Goal: Task Accomplishment & Management: Complete application form

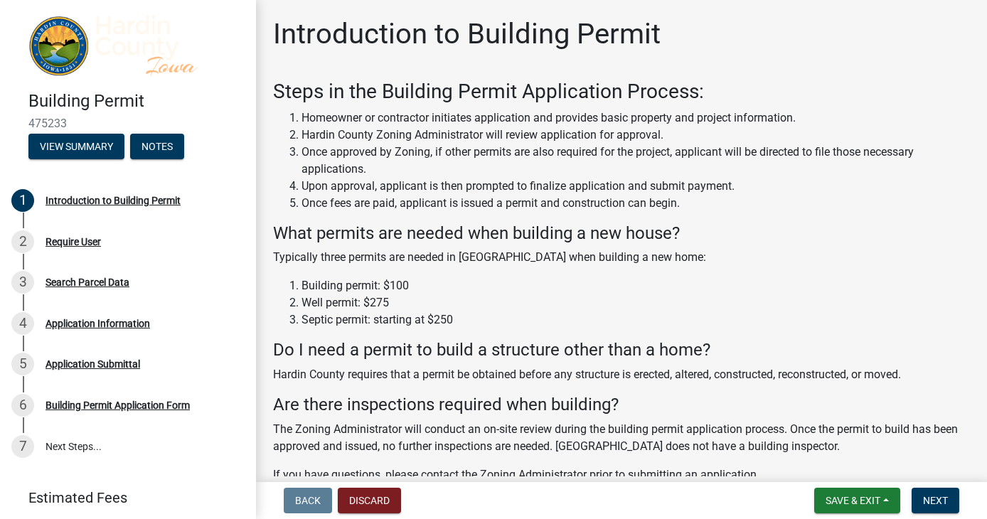
scroll to position [163, 0]
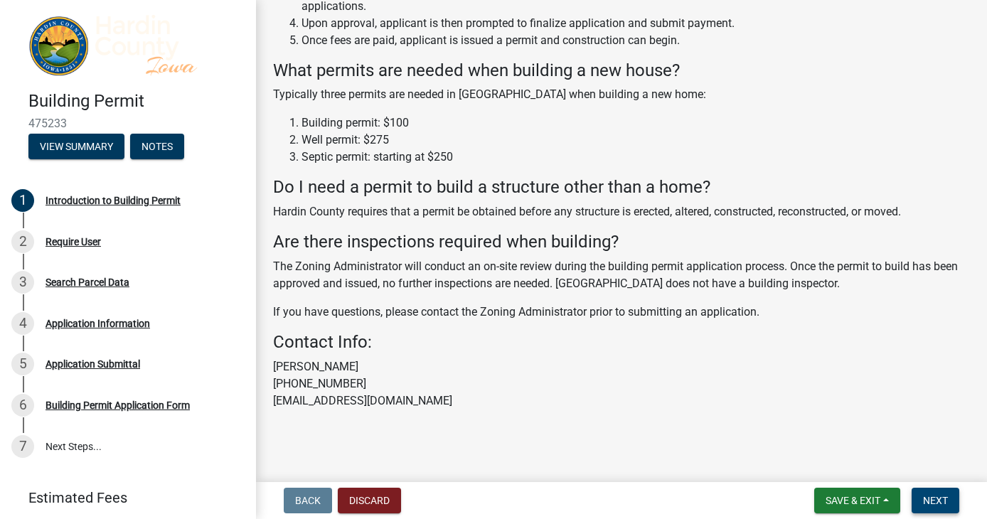
click at [941, 353] on span "Next" at bounding box center [935, 500] width 25 height 11
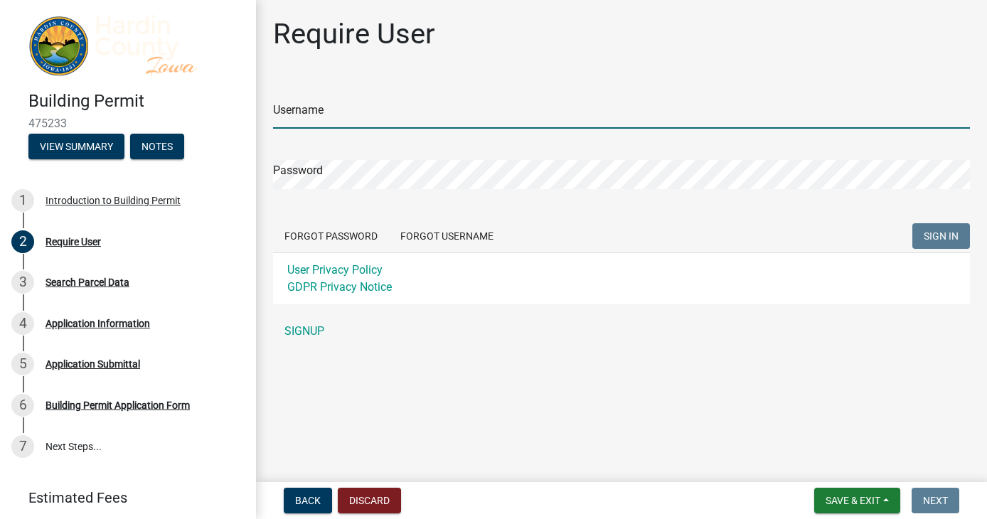
type input "[PERSON_NAME][EMAIL_ADDRESS][DOMAIN_NAME]"
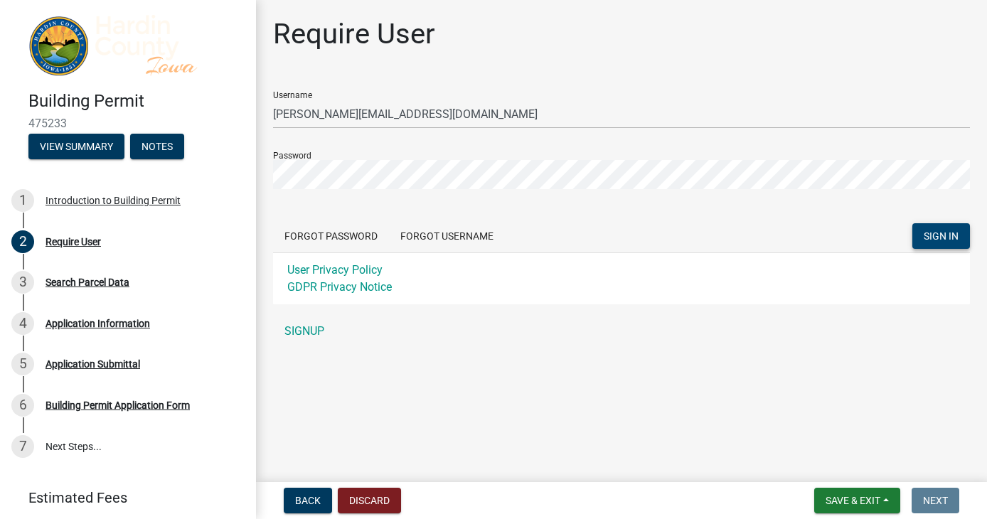
click at [926, 235] on span "SIGN IN" at bounding box center [941, 235] width 35 height 11
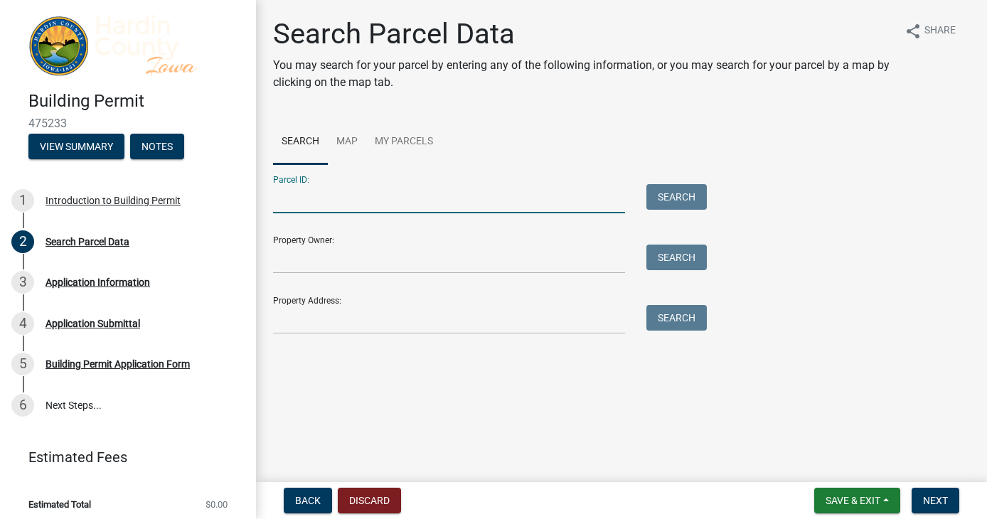
click at [395, 198] on input "Parcel ID:" at bounding box center [449, 198] width 352 height 29
type input "0"
click at [310, 200] on input "0" at bounding box center [449, 198] width 352 height 29
type input "872034326003"
click at [691, 178] on div "Parcel ID: 872034326003 Search" at bounding box center [486, 188] width 427 height 49
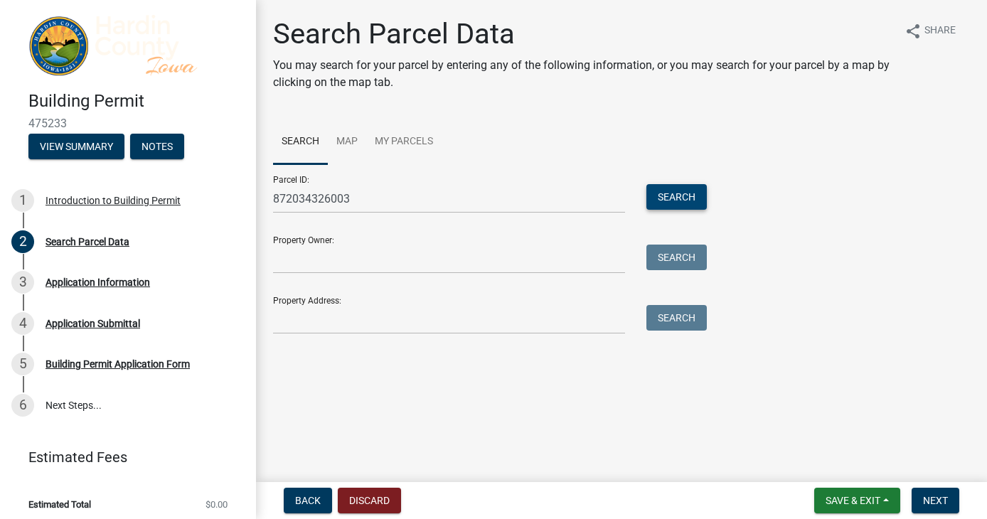
click at [691, 190] on button "Search" at bounding box center [676, 197] width 60 height 26
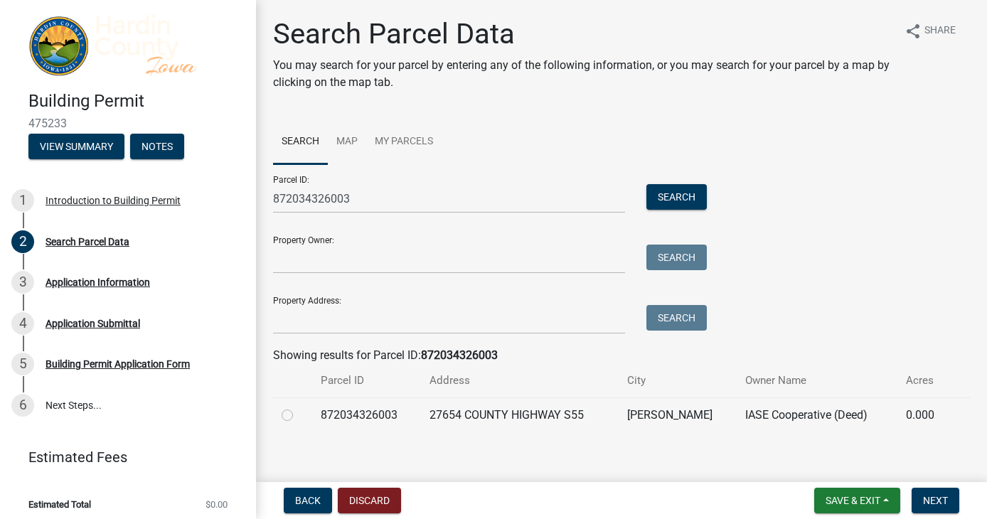
click at [299, 353] on label at bounding box center [299, 407] width 0 height 0
click at [299, 353] on input "radio" at bounding box center [303, 411] width 9 height 9
radio input "true"
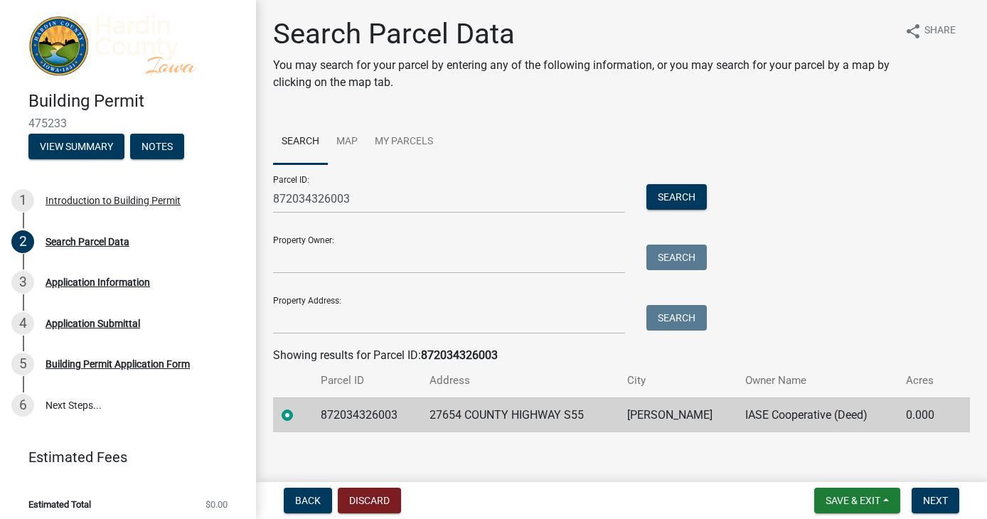
scroll to position [11, 0]
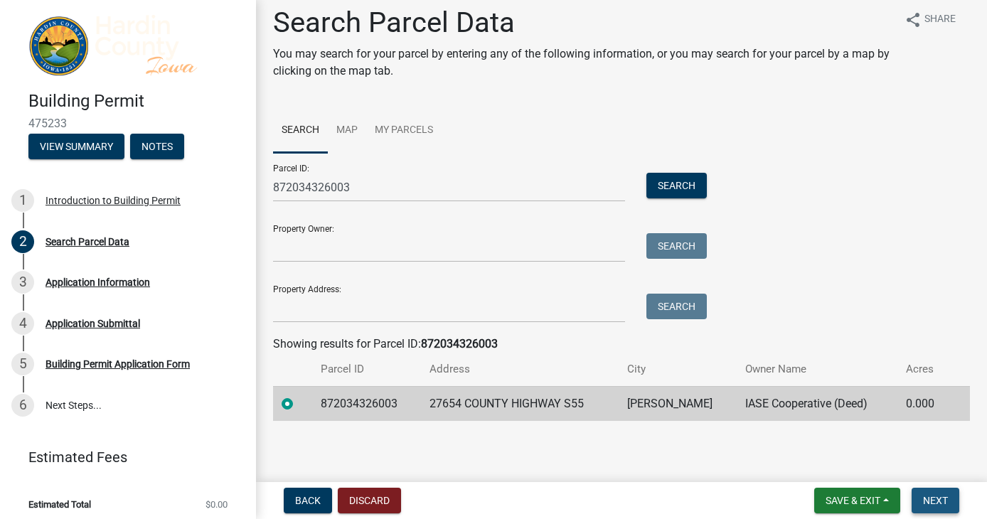
click at [927, 353] on button "Next" at bounding box center [935, 501] width 48 height 26
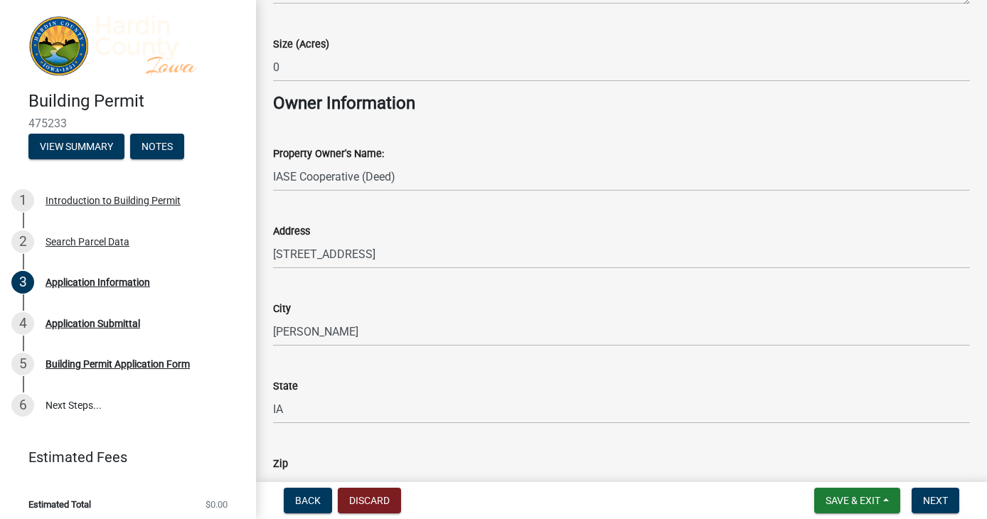
scroll to position [1042, 0]
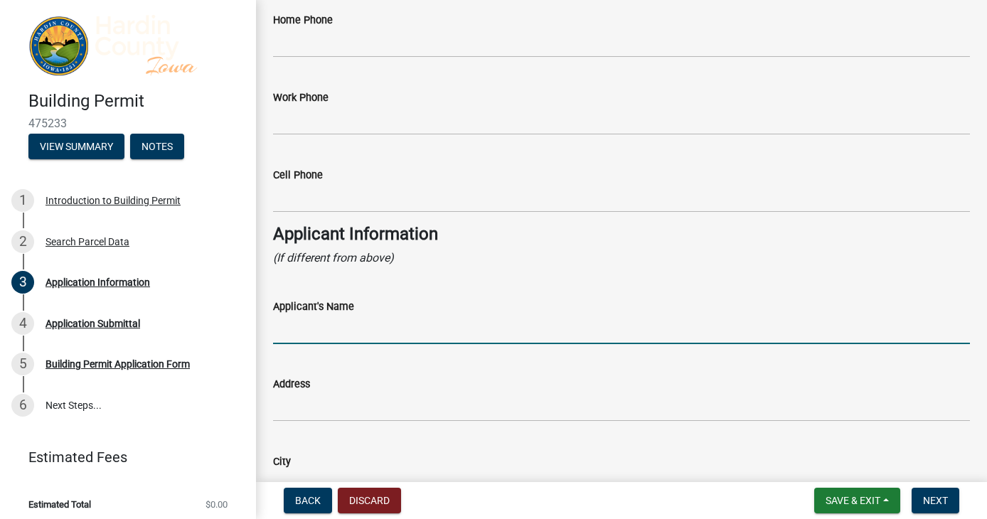
click at [412, 329] on input "Applicant's Name" at bounding box center [621, 329] width 697 height 29
type input "T-Mobile - [PERSON_NAME]"
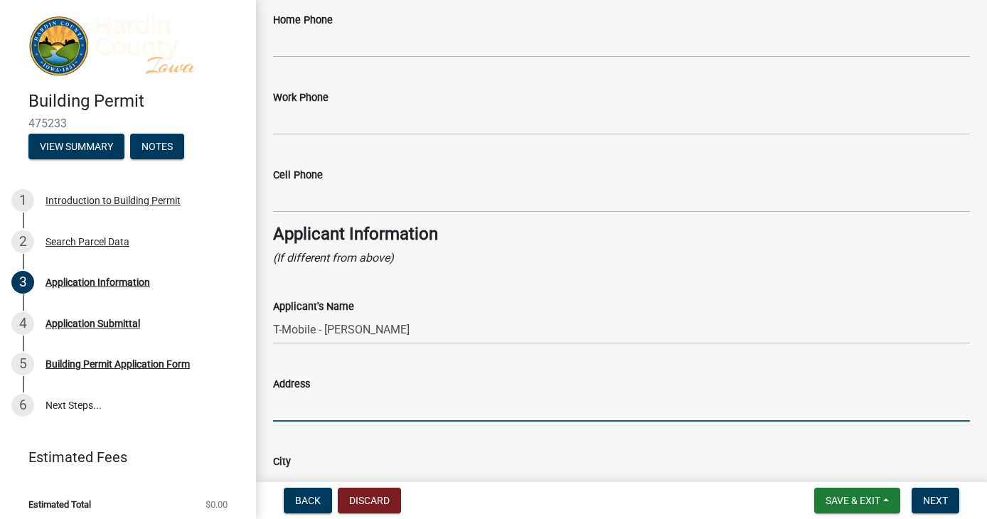
click at [368, 353] on input "Address" at bounding box center [621, 406] width 697 height 29
type input "6869 Windjammer Dr"
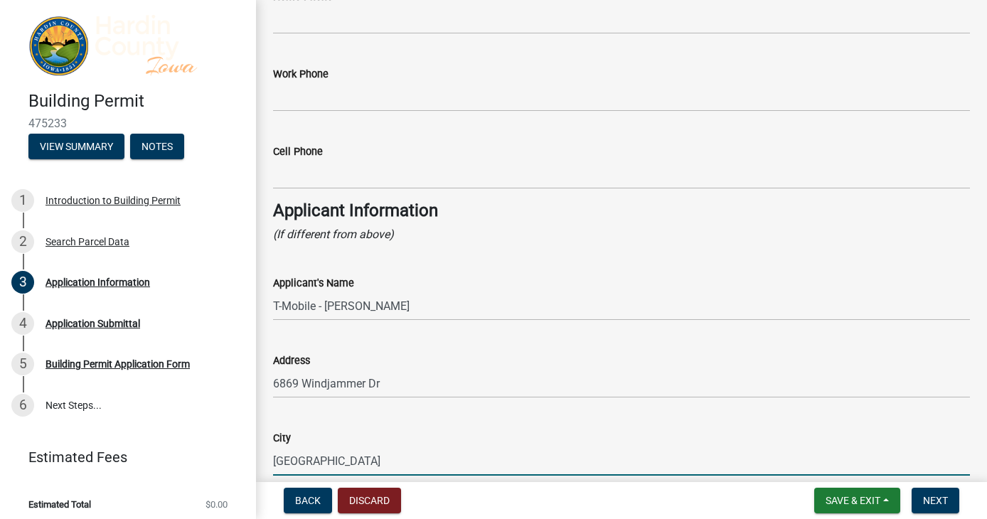
type input "[GEOGRAPHIC_DATA]"
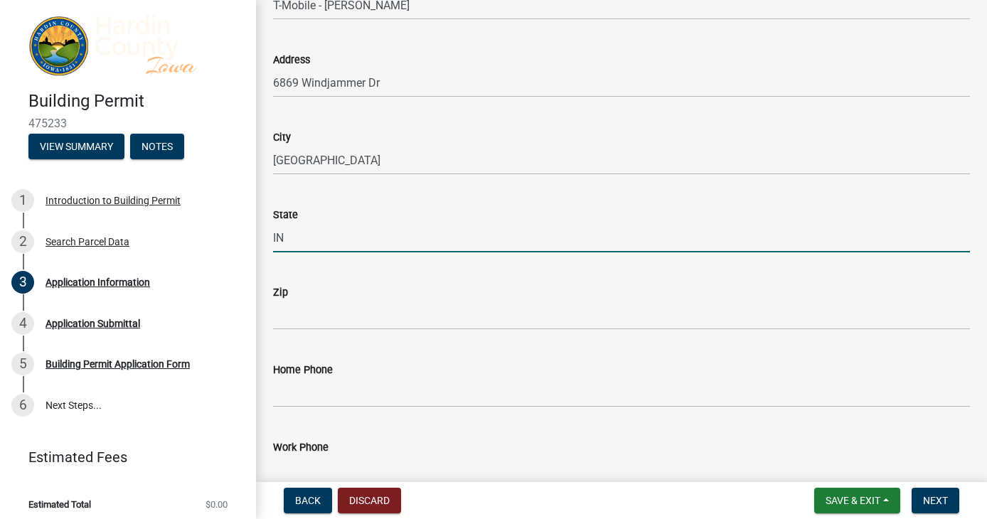
type input "IN"
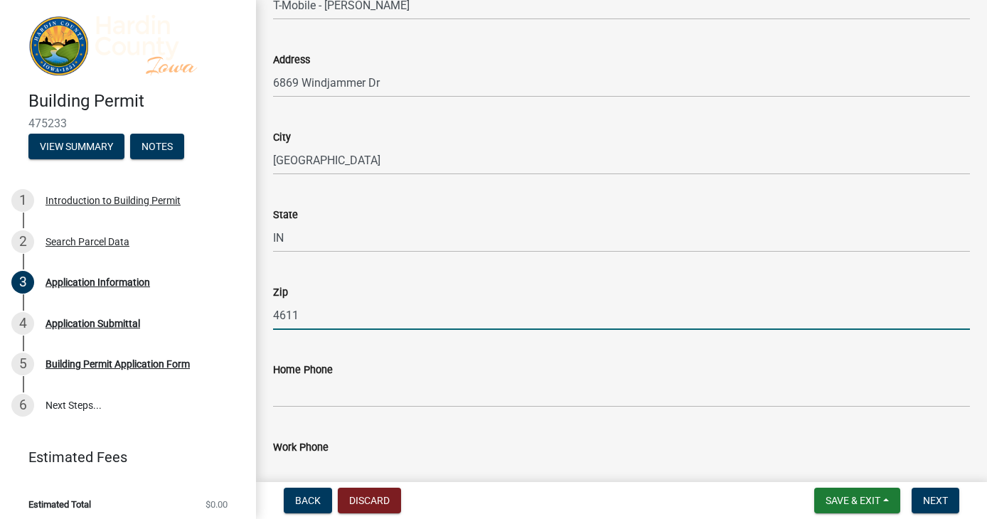
type input "46112"
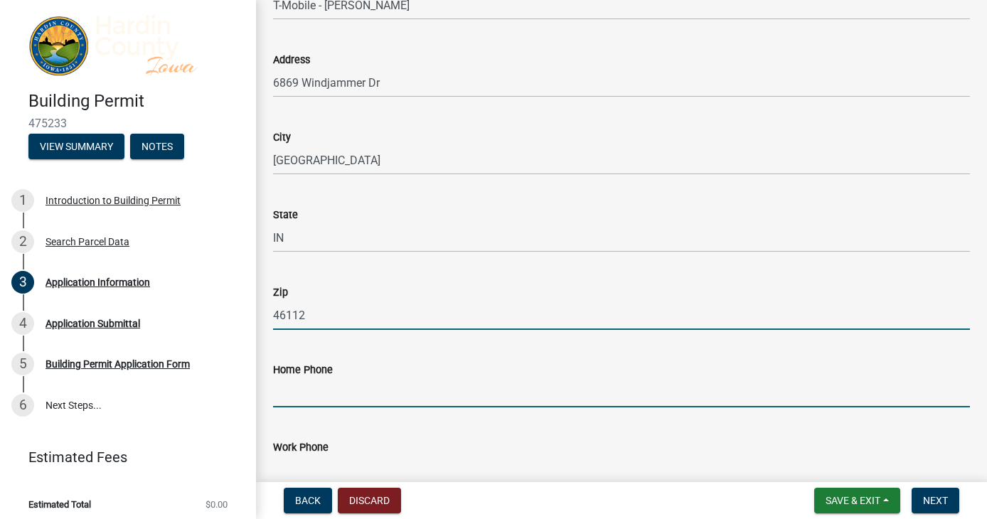
type input "3175019164"
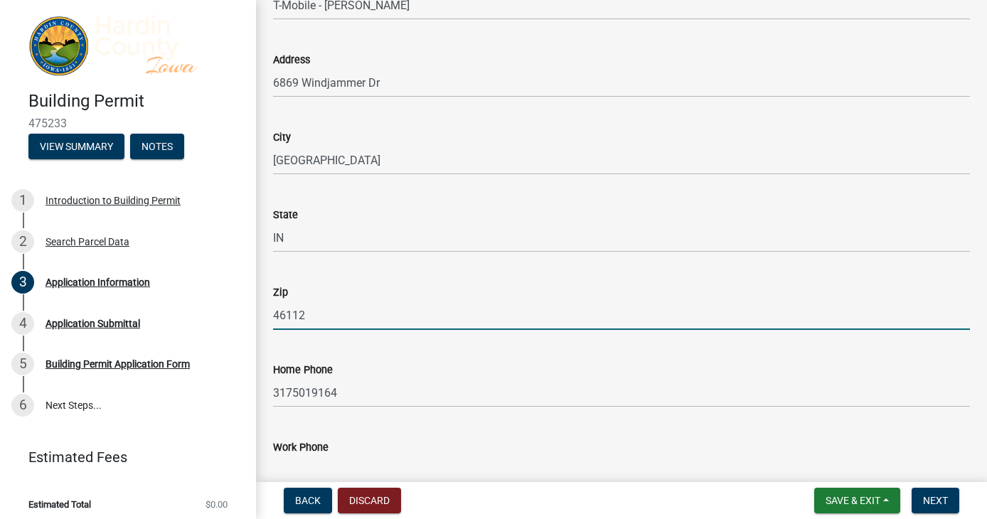
type input "[PERSON_NAME] - PBM Wireless Services LLC"
type input "46112"
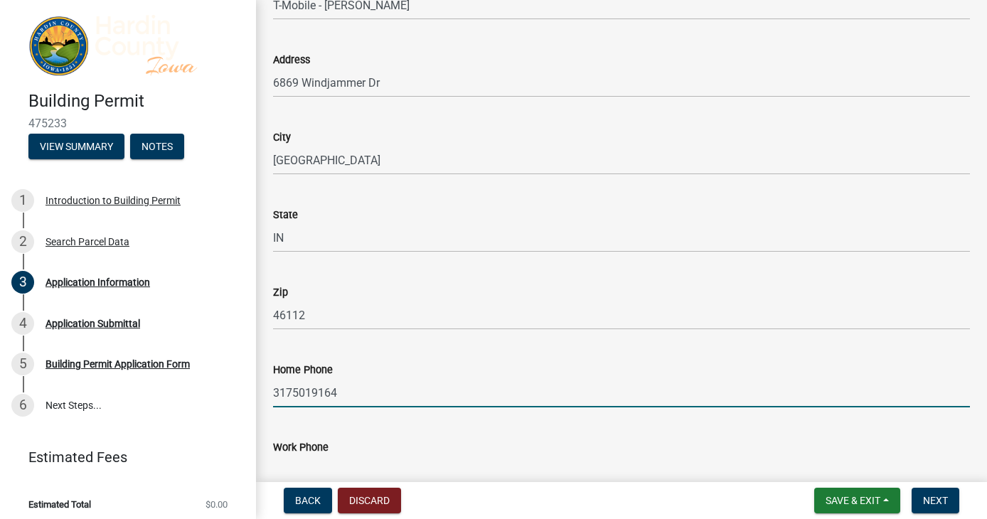
click at [335, 353] on input "3175019164" at bounding box center [621, 392] width 697 height 29
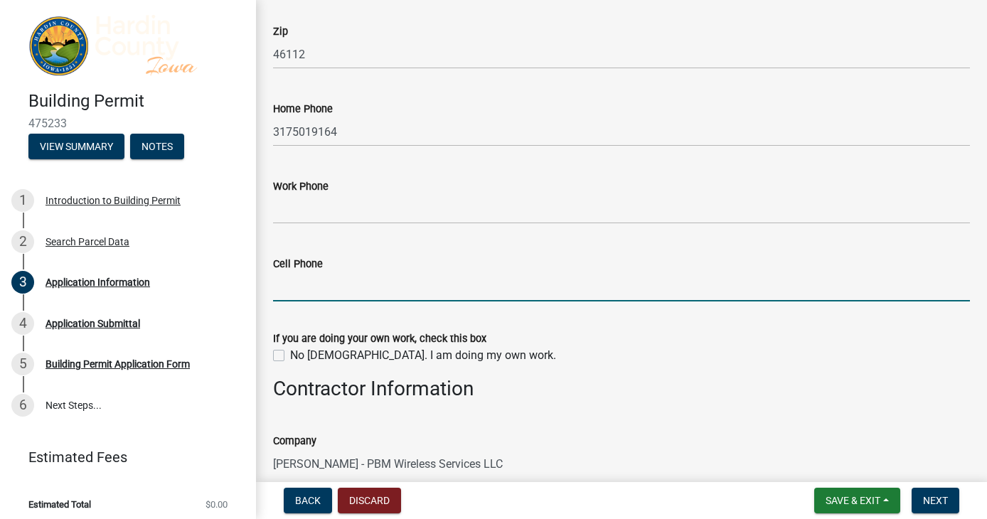
click at [323, 292] on input "Cell Phone" at bounding box center [621, 286] width 697 height 29
type input "3175019164"
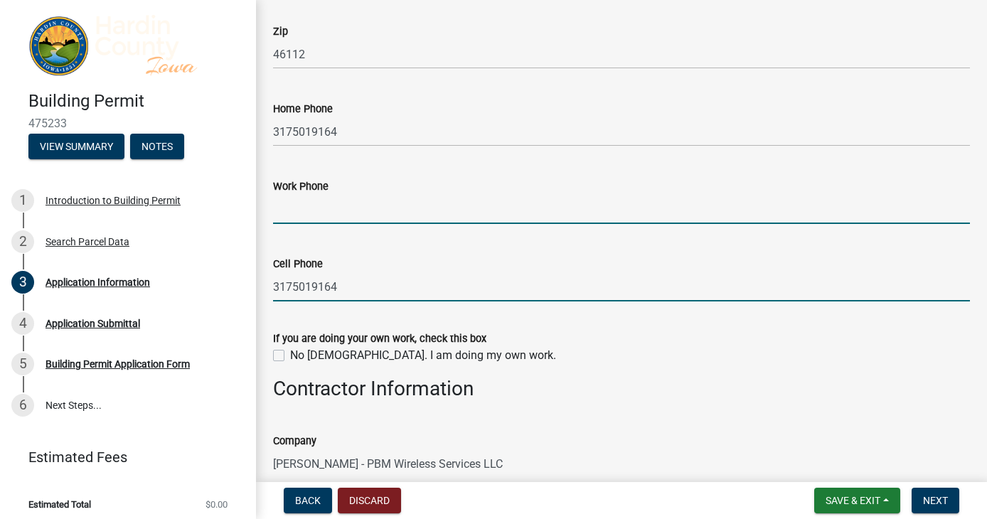
click at [346, 205] on input "Work Phone" at bounding box center [621, 209] width 697 height 29
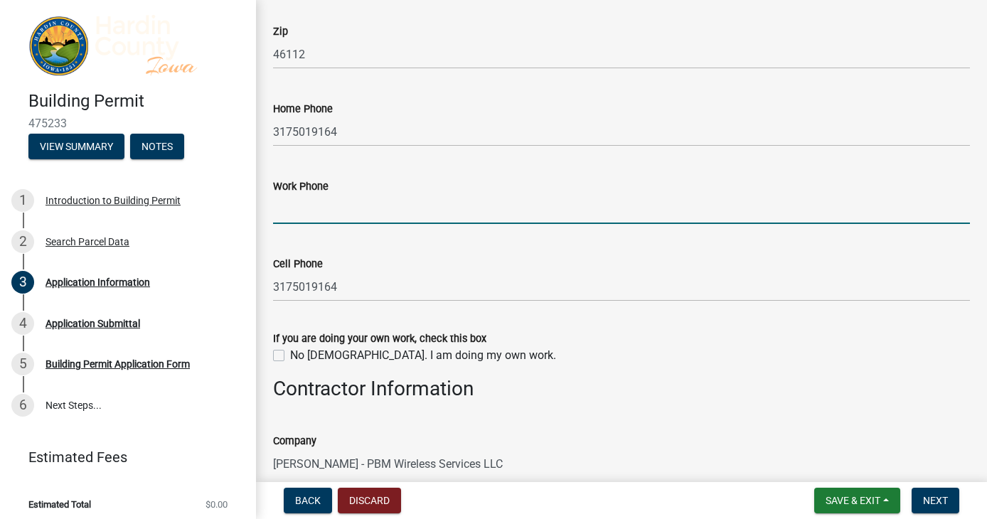
type input "3175019164"
click at [550, 341] on div "If you are doing your own work, check this box" at bounding box center [621, 338] width 697 height 17
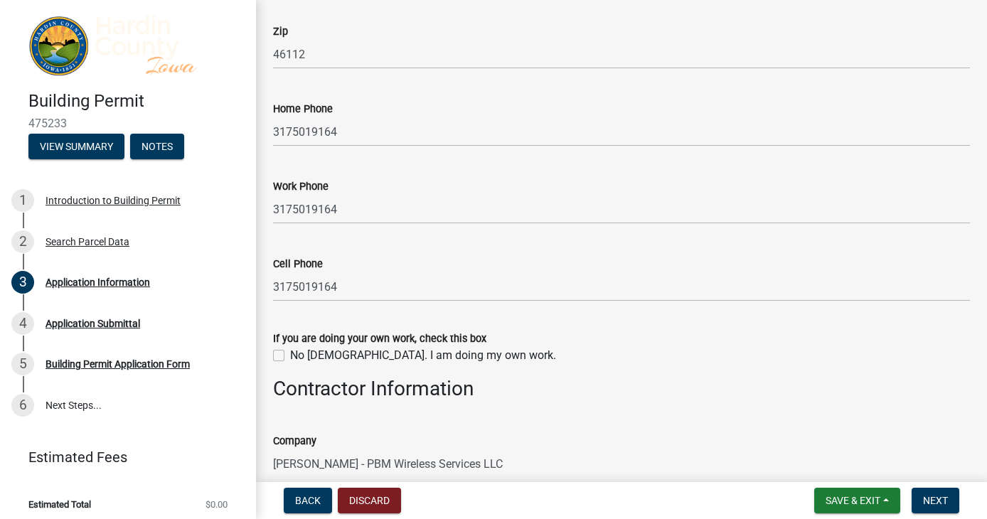
click at [555, 353] on wm-data-entity-input "If you are doing your own work, check this box No [DEMOGRAPHIC_DATA]. I am doin…" at bounding box center [621, 345] width 697 height 64
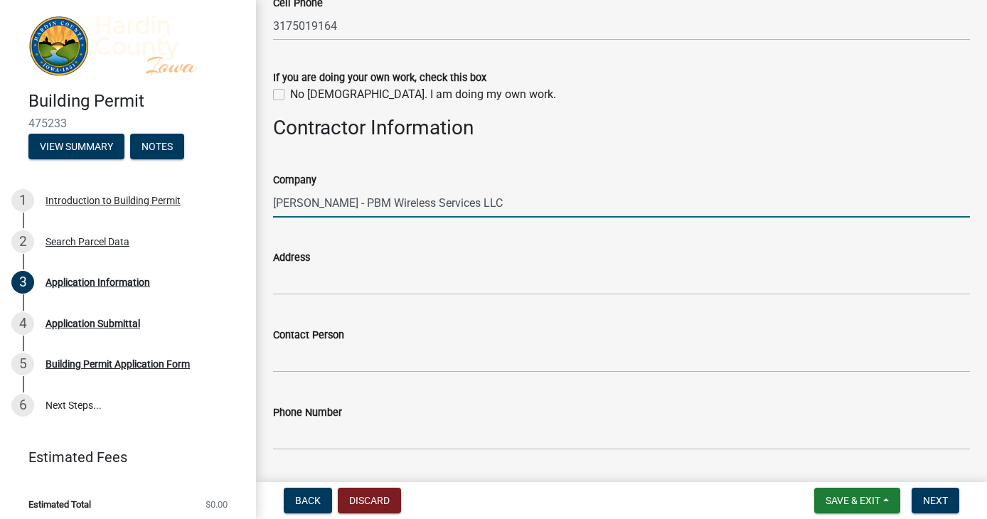
click at [303, 198] on input "[PERSON_NAME] - PBM Wireless Services LLC" at bounding box center [621, 202] width 697 height 29
drag, startPoint x: 500, startPoint y: 208, endPoint x: 261, endPoint y: 187, distance: 239.8
click at [265, 188] on div "Company [PERSON_NAME] - PBM Wireless Services LLC" at bounding box center [621, 184] width 718 height 66
type input "Nokia Solutions"
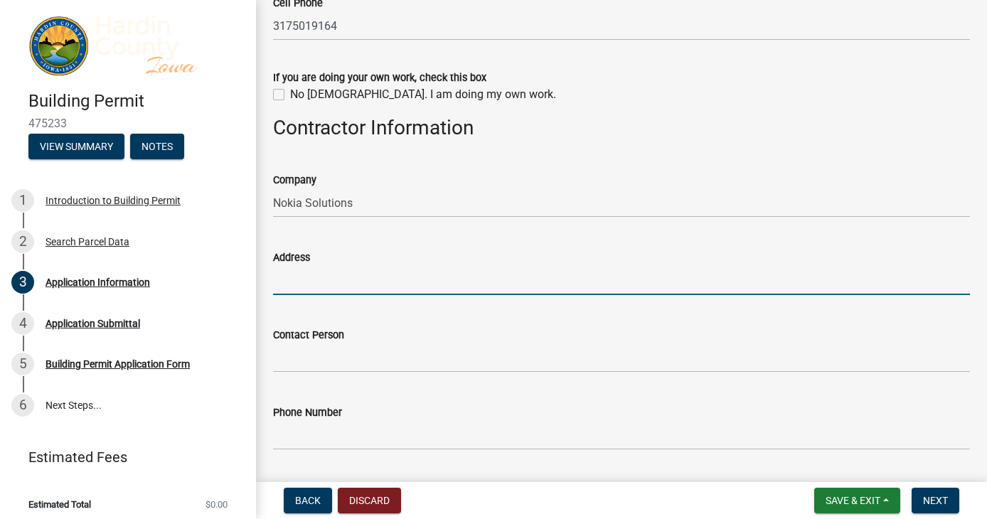
click at [367, 278] on input "Address" at bounding box center [621, 280] width 697 height 29
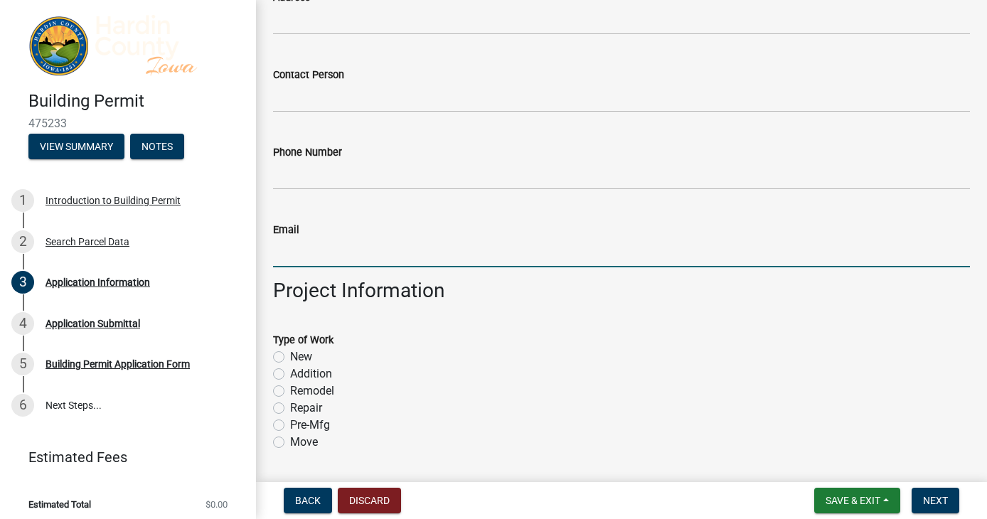
click at [330, 255] on input "Email" at bounding box center [621, 252] width 697 height 29
paste input "[PERSON_NAME][EMAIL_ADDRESS][PERSON_NAME][DOMAIN_NAME]"
drag, startPoint x: 360, startPoint y: 258, endPoint x: 255, endPoint y: 250, distance: 104.8
click at [250, 250] on div "Building Permit 475233 View Summary Notes 1 Introduction to Building Permit 2 S…" at bounding box center [493, 259] width 987 height 519
type input "[PERSON_NAME][EMAIL_ADDRESS][PERSON_NAME][DOMAIN_NAME]"
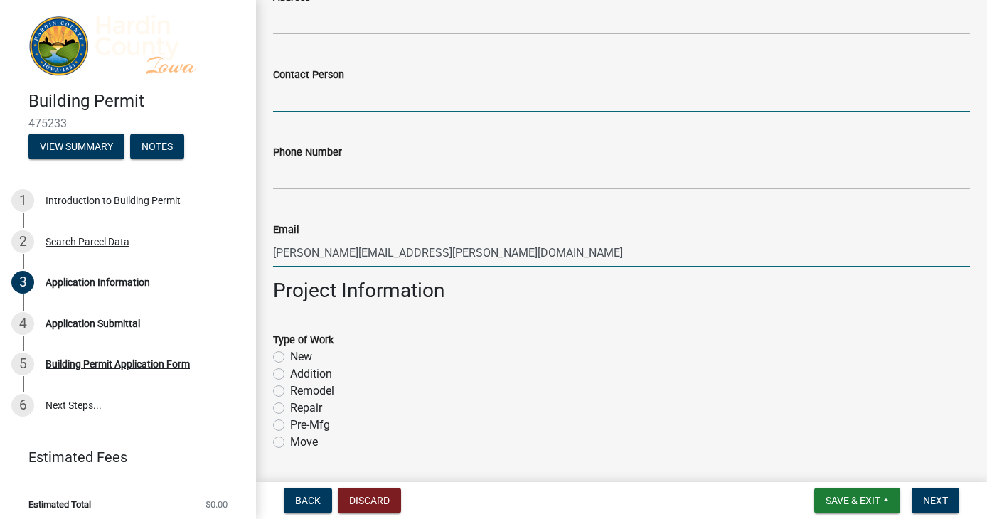
click at [336, 95] on input "Contact Person" at bounding box center [621, 97] width 697 height 29
paste input "[PERSON_NAME].[PERSON_NAME]"
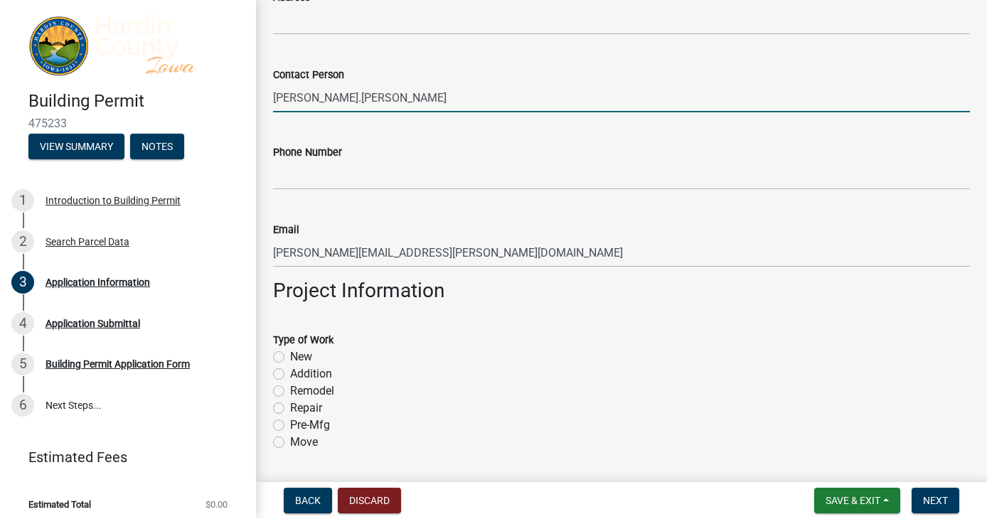
click at [316, 102] on input "[PERSON_NAME].[PERSON_NAME]" at bounding box center [621, 97] width 697 height 29
type input "[PERSON_NAME]"
click at [555, 137] on div "Phone Number" at bounding box center [621, 157] width 697 height 66
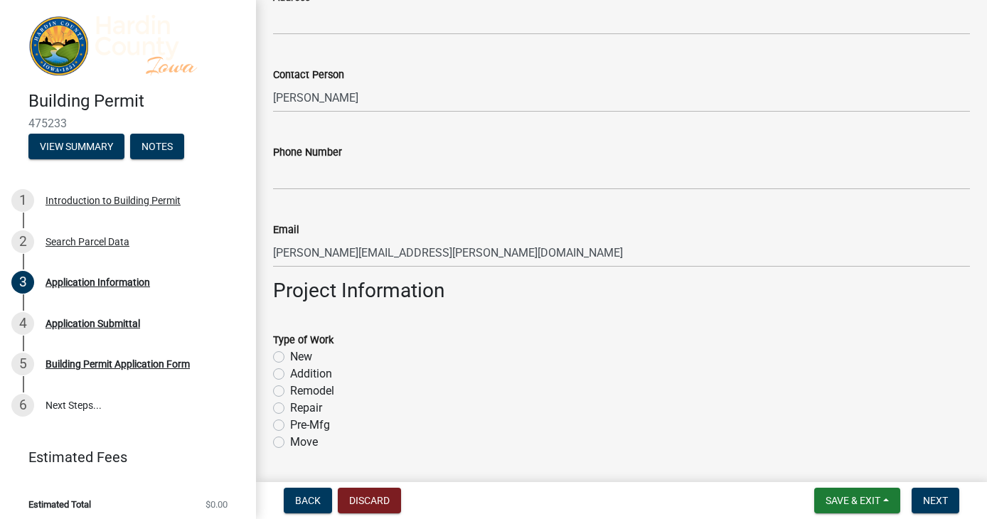
click at [290, 353] on label "Remodel" at bounding box center [312, 391] width 44 height 17
click at [290, 353] on input "Remodel" at bounding box center [294, 387] width 9 height 9
radio input "true"
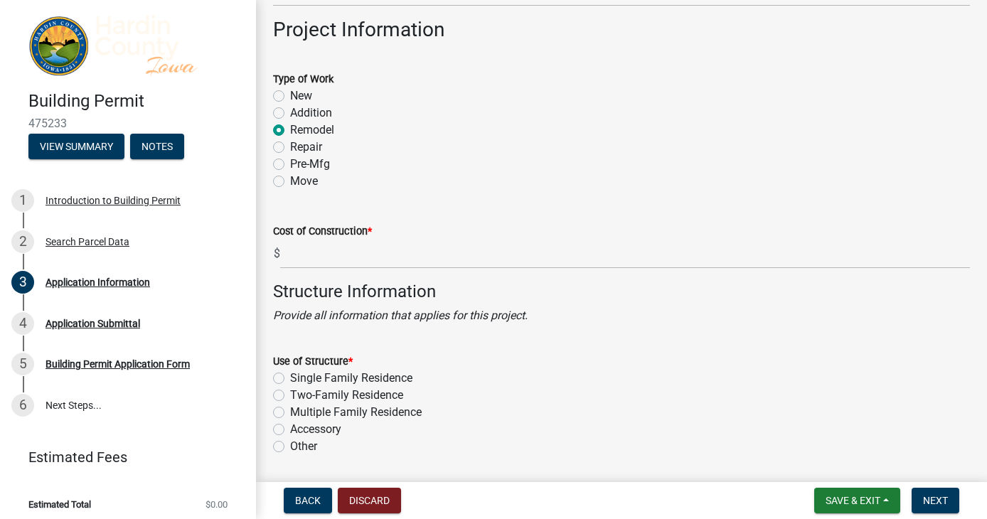
click at [290, 353] on label "Other" at bounding box center [303, 446] width 27 height 17
click at [290, 353] on input "Other" at bounding box center [294, 442] width 9 height 9
radio input "true"
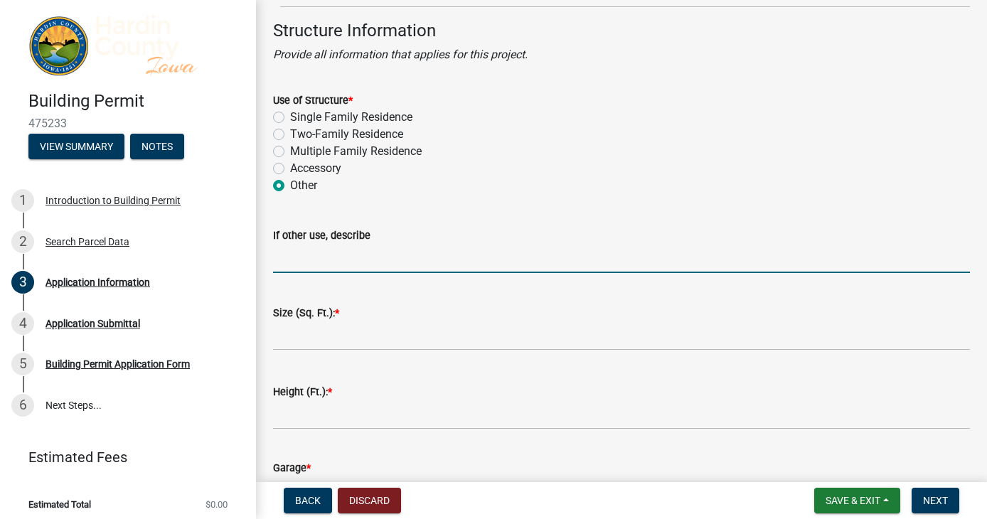
click at [331, 253] on input "If other use, describe" at bounding box center [621, 258] width 697 height 29
type input "Wireless Communication Facility"
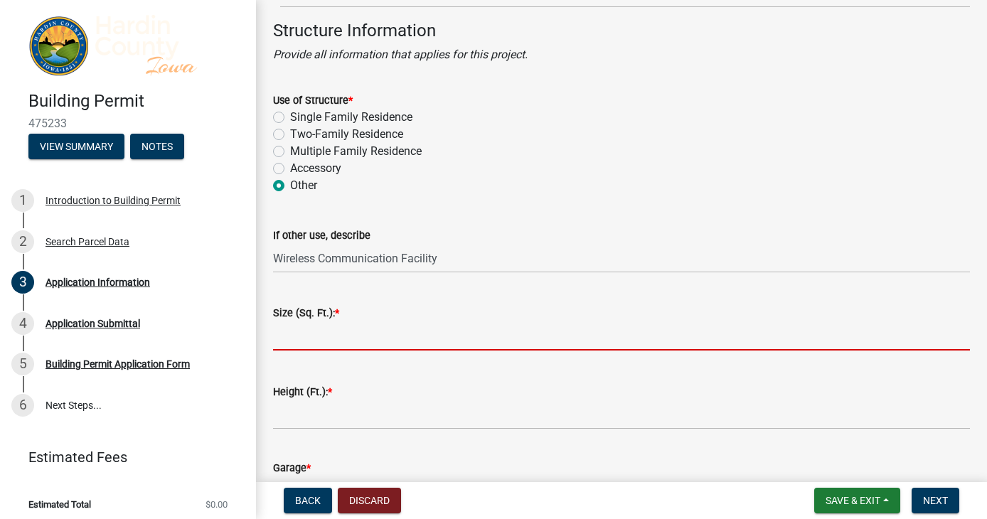
click at [316, 341] on input "text" at bounding box center [621, 335] width 697 height 29
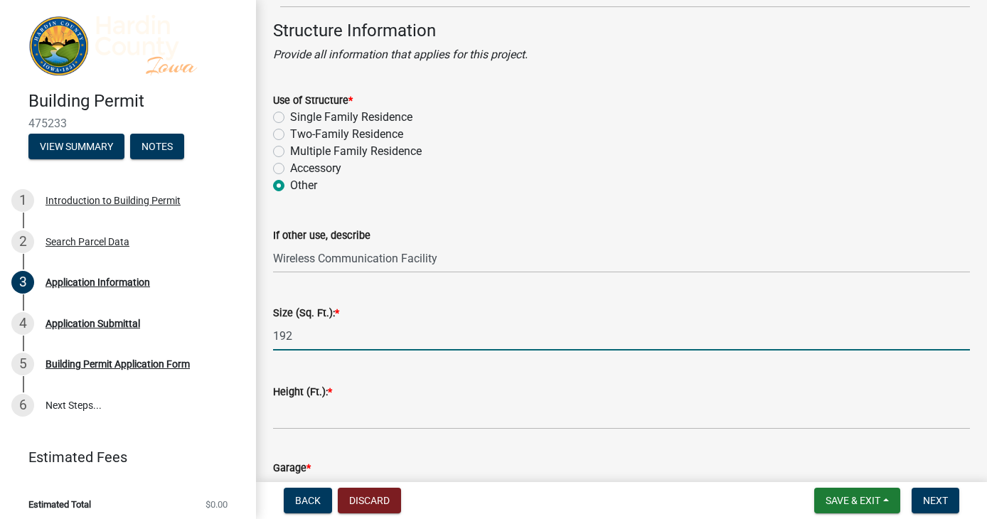
type input "192"
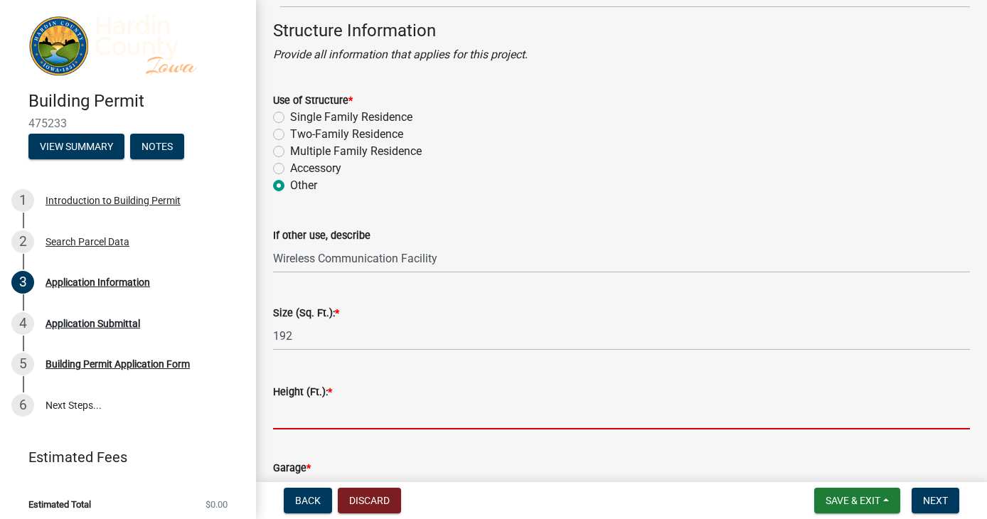
click at [341, 353] on input "text" at bounding box center [621, 414] width 697 height 29
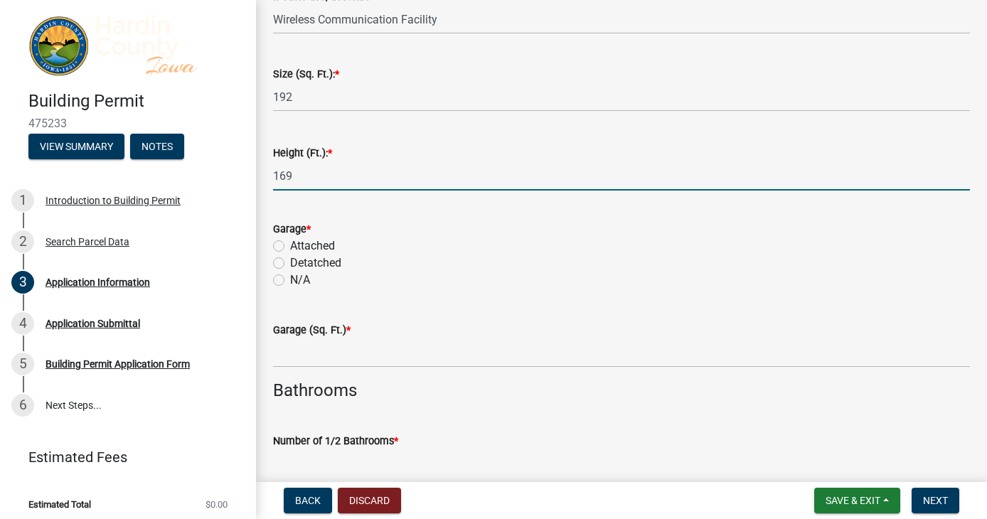
scroll to position [2931, 0]
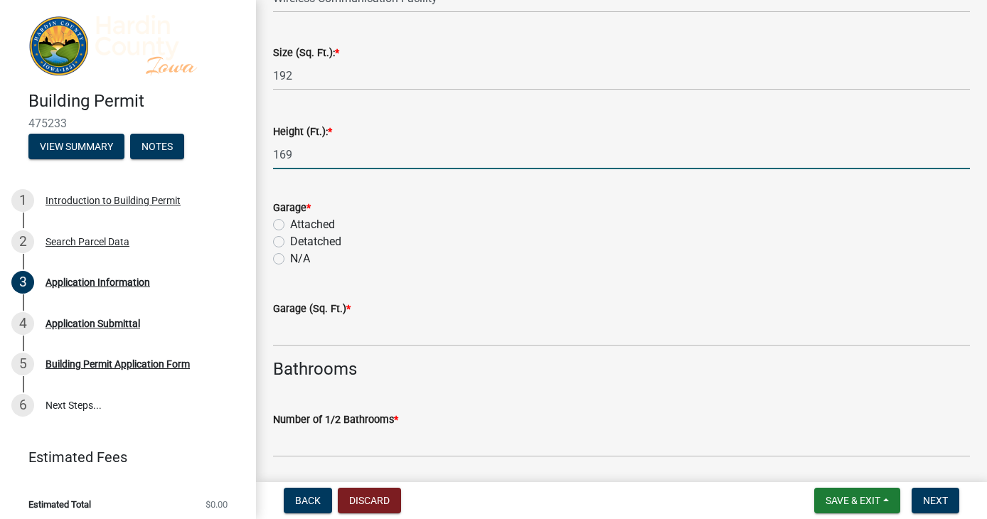
type input "169"
click at [310, 335] on input "text" at bounding box center [621, 331] width 697 height 29
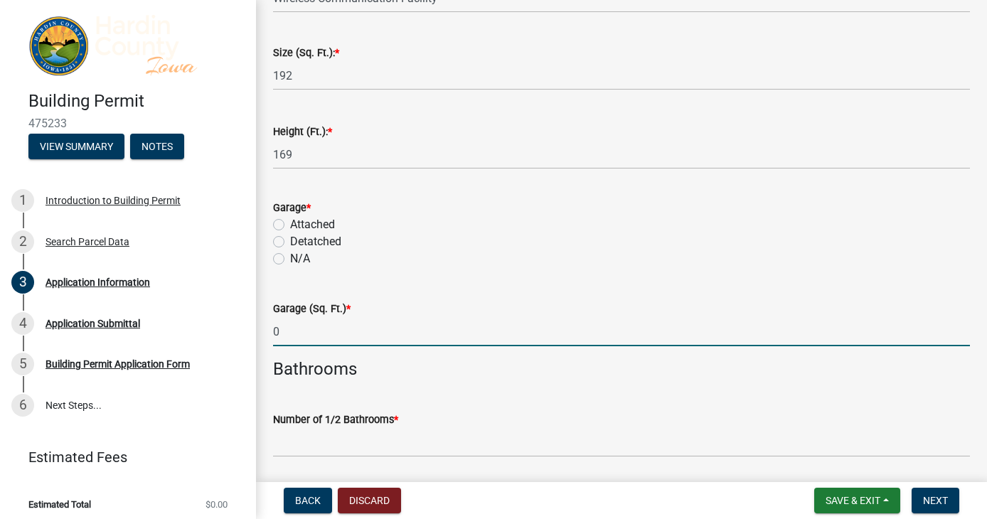
scroll to position [3192, 0]
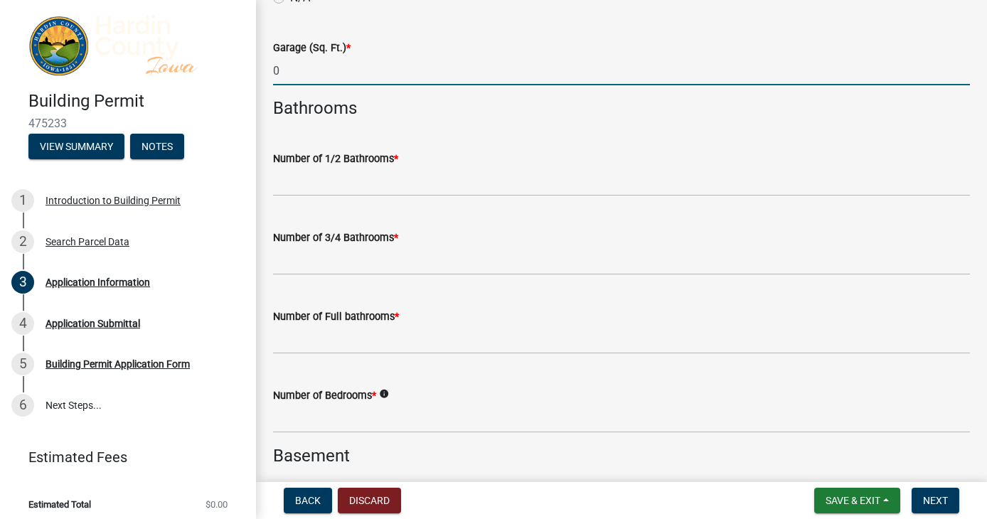
type input "0"
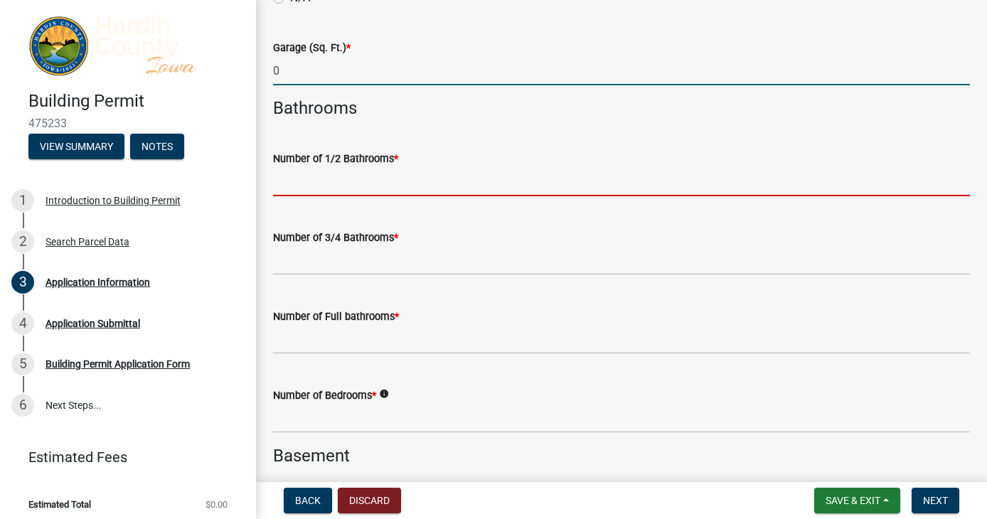
click at [289, 173] on input "text" at bounding box center [621, 181] width 697 height 29
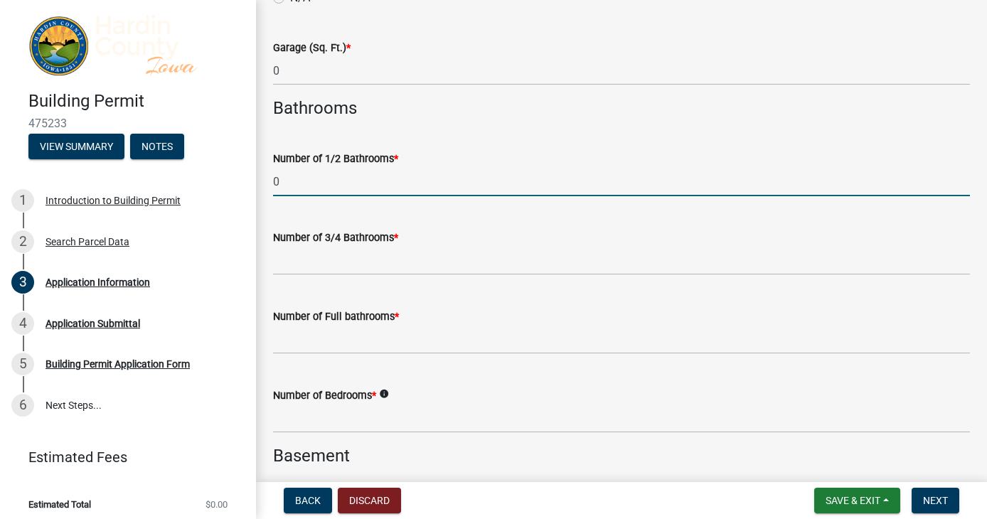
type input "0"
click at [336, 267] on input "text" at bounding box center [621, 260] width 697 height 29
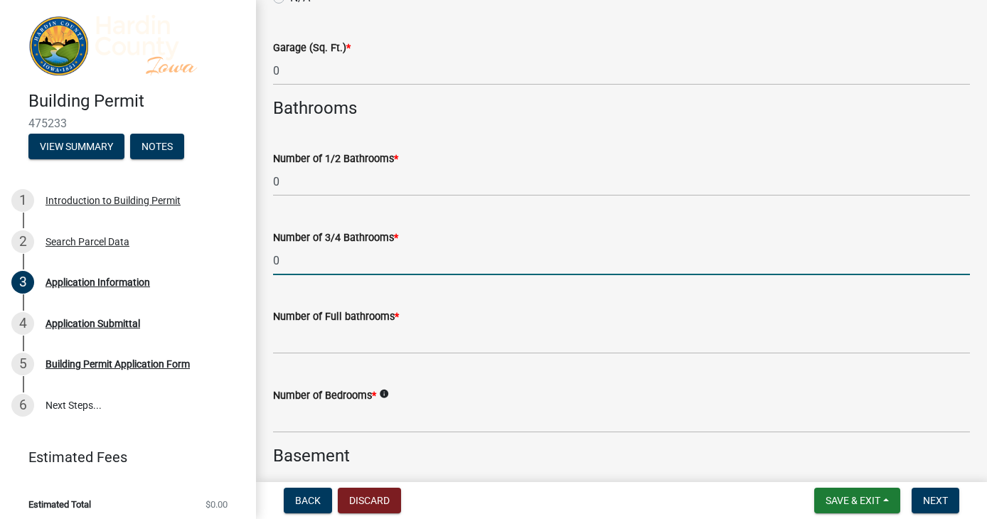
type input "0"
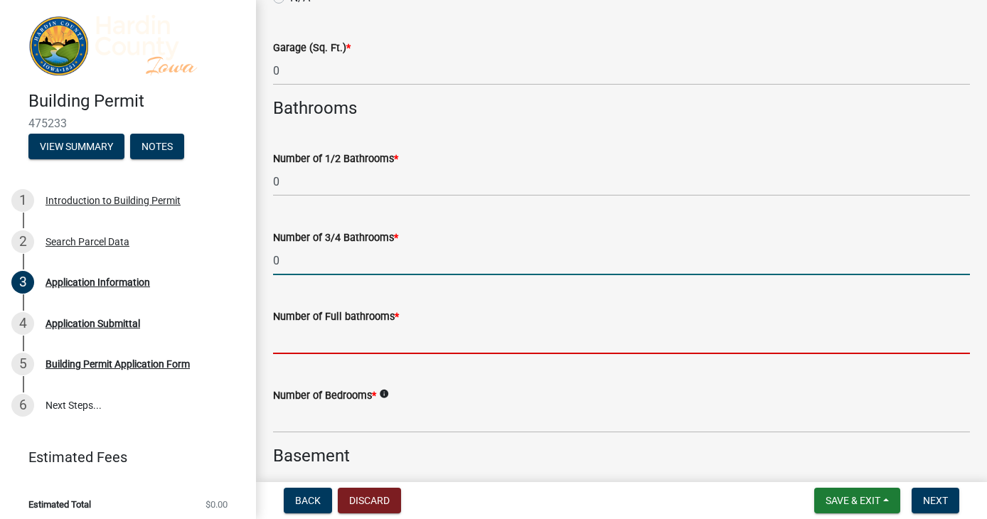
click at [365, 348] on input "text" at bounding box center [621, 339] width 697 height 29
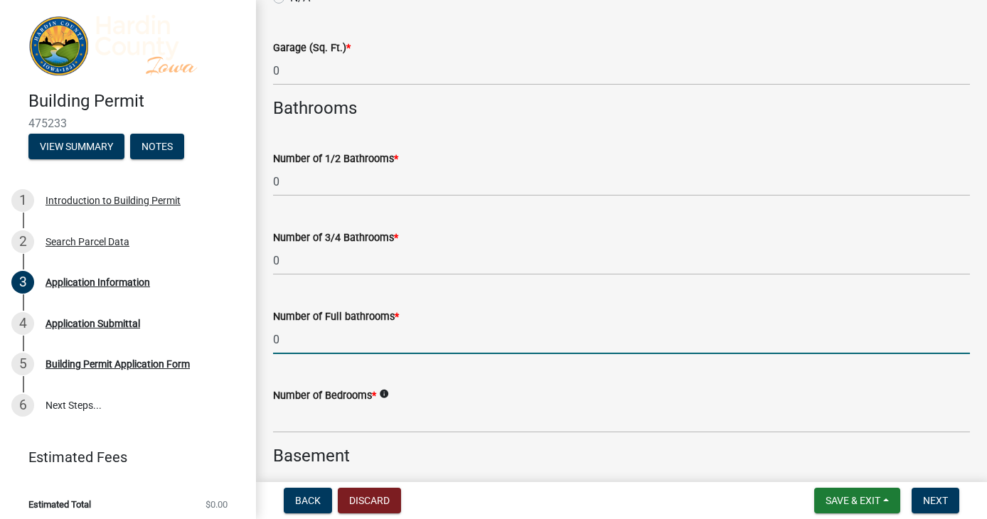
type input "0"
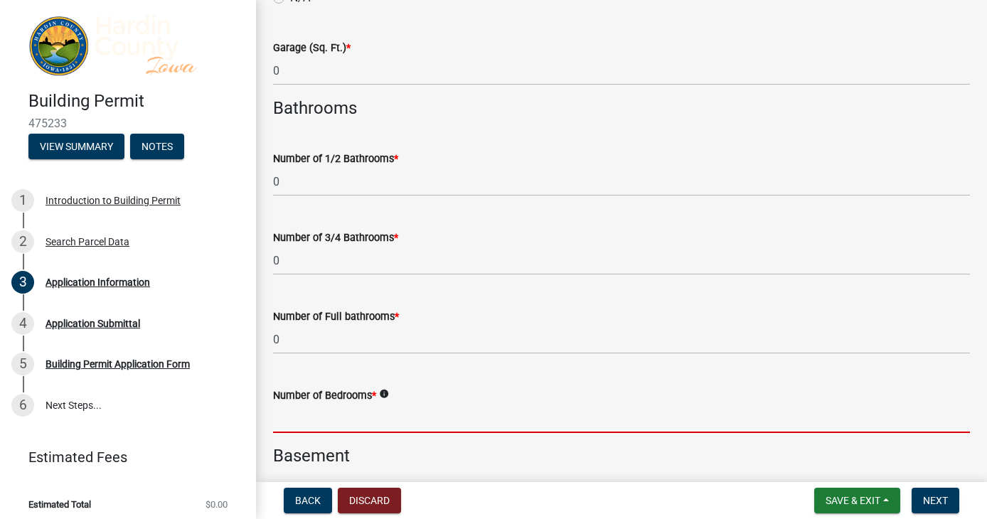
click at [368, 353] on input "text" at bounding box center [621, 418] width 697 height 29
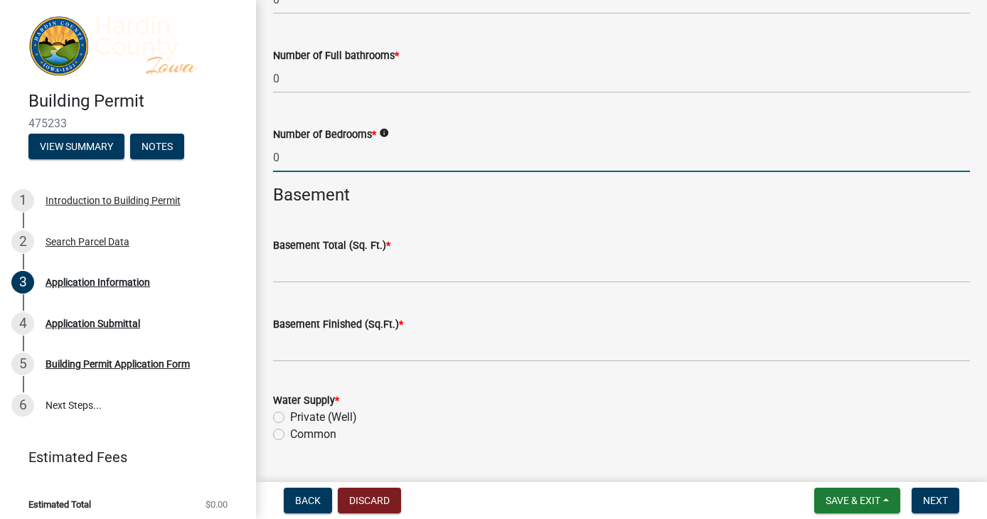
type input "0"
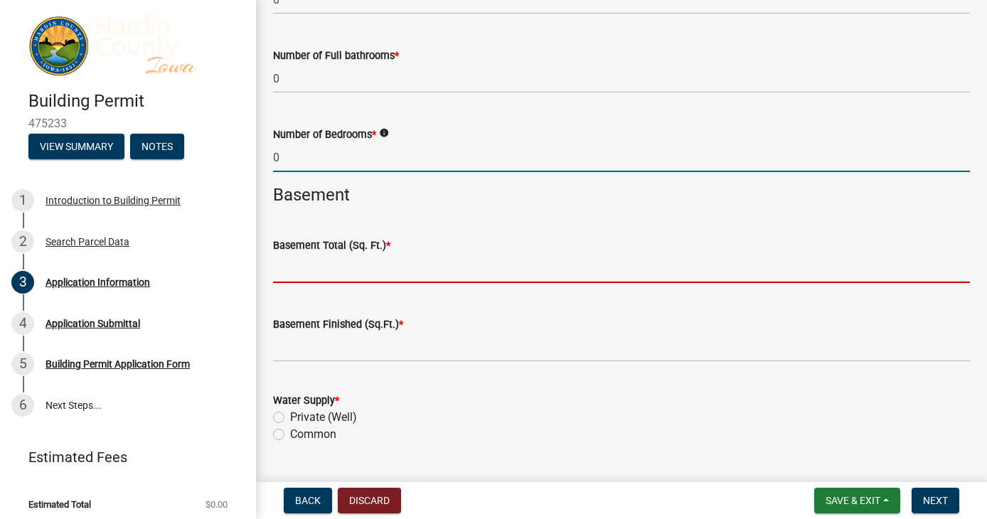
click at [331, 275] on input "text" at bounding box center [621, 268] width 697 height 29
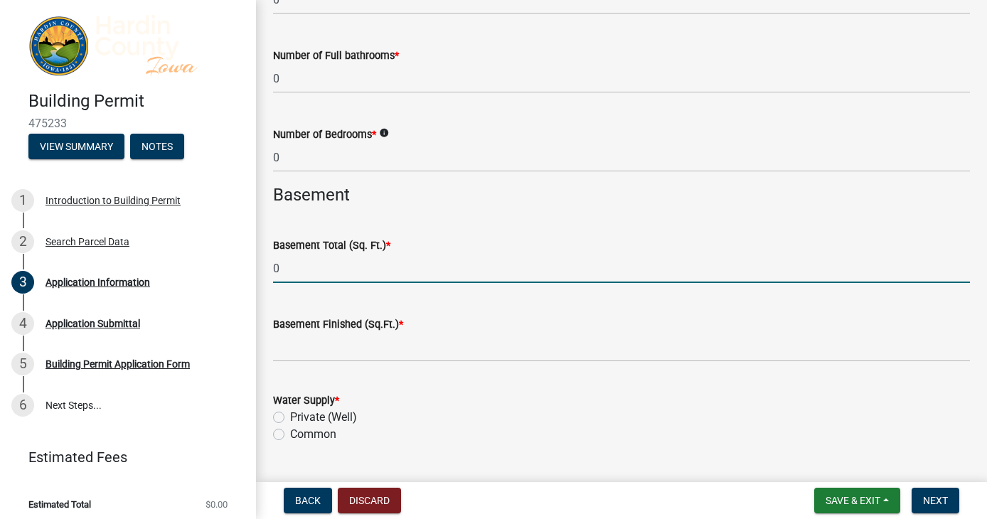
type input "0"
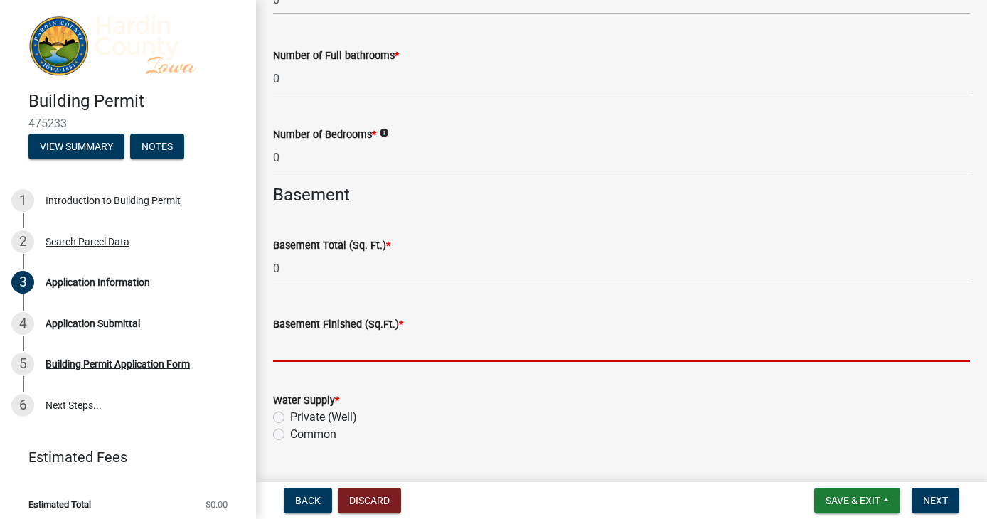
click at [345, 353] on input "text" at bounding box center [621, 347] width 697 height 29
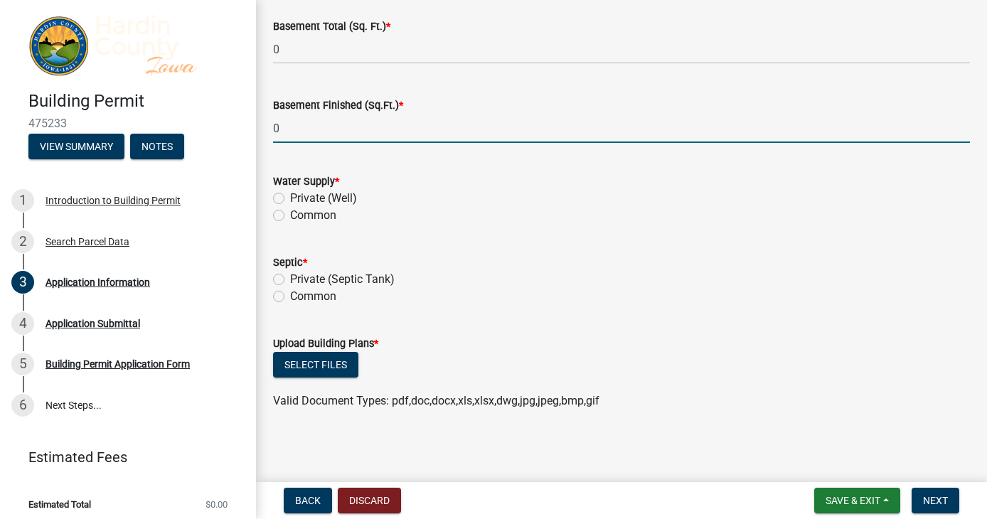
scroll to position [3673, 0]
type input "0"
click at [290, 196] on label "Private (Well)" at bounding box center [323, 196] width 67 height 17
click at [290, 196] on input "Private (Well)" at bounding box center [294, 192] width 9 height 9
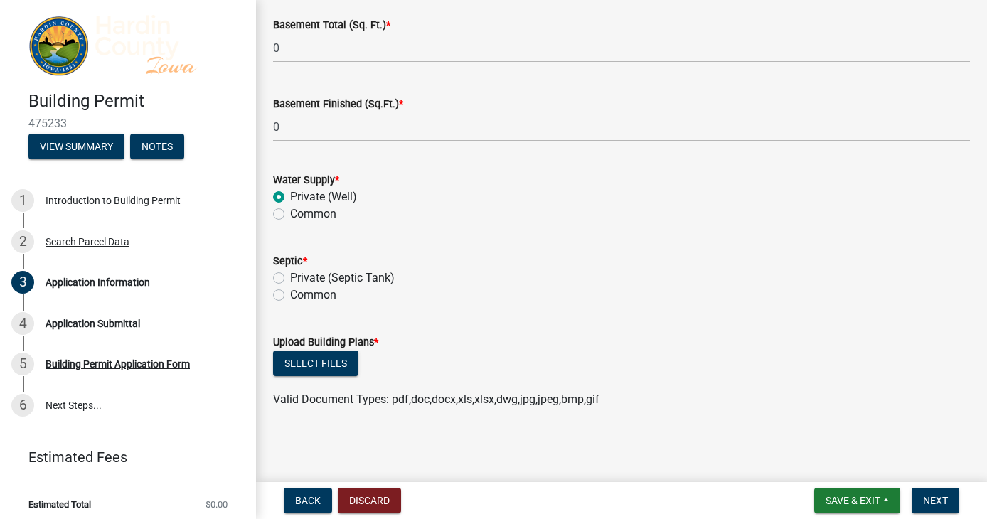
radio input "true"
click at [290, 275] on label "Private (Septic Tank)" at bounding box center [342, 277] width 105 height 17
click at [290, 275] on input "Private (Septic Tank)" at bounding box center [294, 273] width 9 height 9
radio input "true"
click at [323, 353] on button "Select files" at bounding box center [315, 364] width 85 height 26
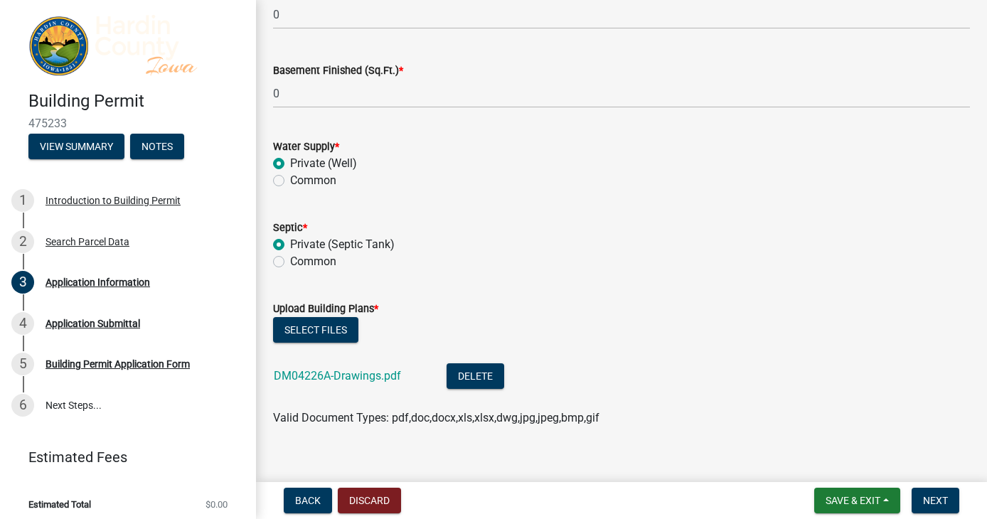
scroll to position [3725, 0]
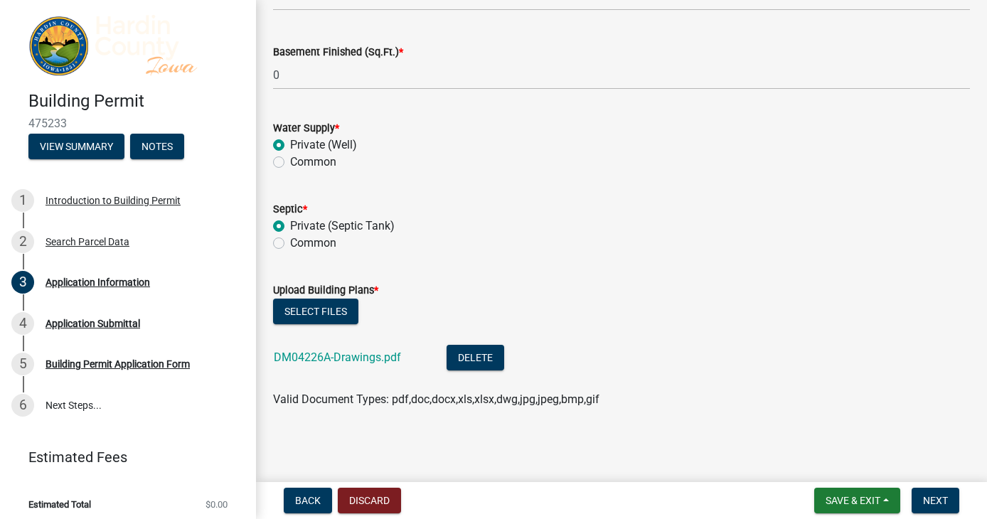
click at [584, 209] on div "Septic *" at bounding box center [621, 208] width 697 height 17
click at [923, 353] on span "Next" at bounding box center [935, 500] width 25 height 11
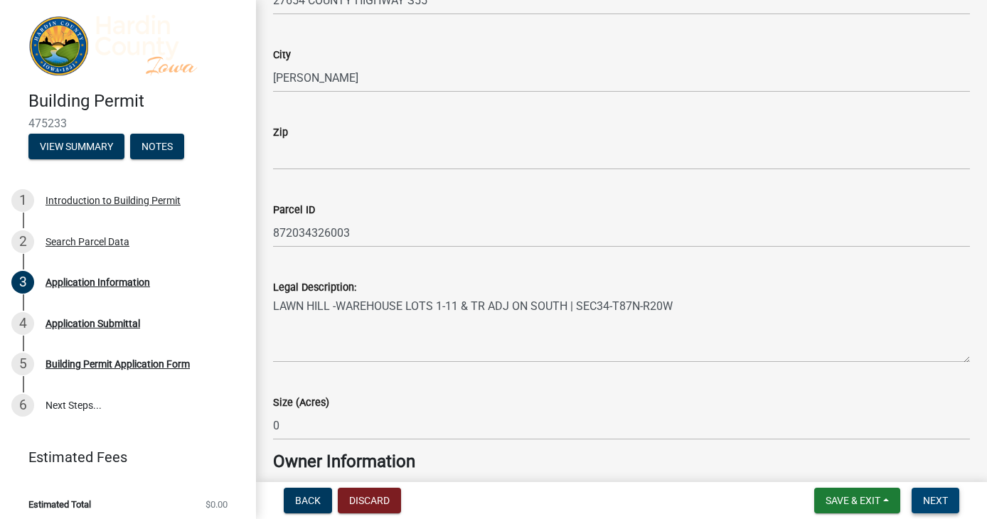
scroll to position [0, 0]
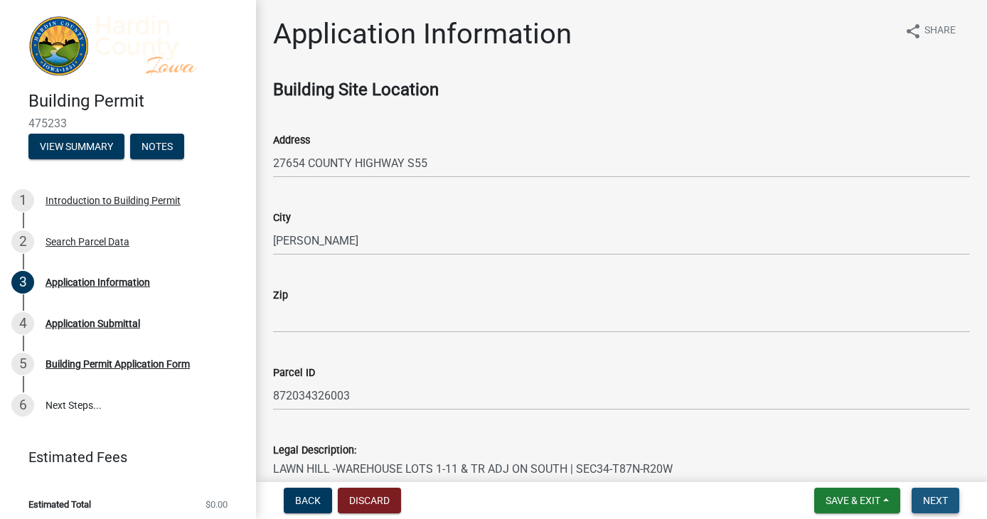
click at [926, 353] on span "Next" at bounding box center [935, 500] width 25 height 11
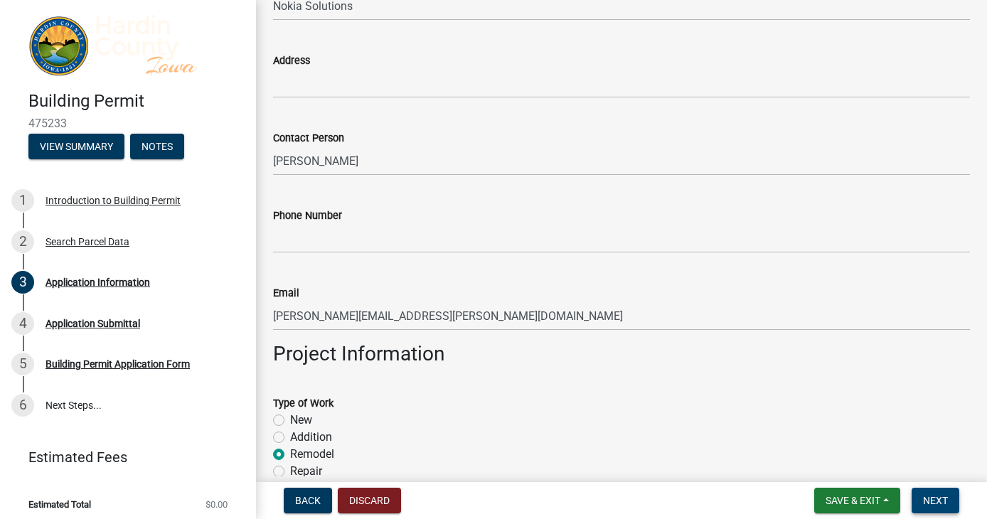
scroll to position [2346, 0]
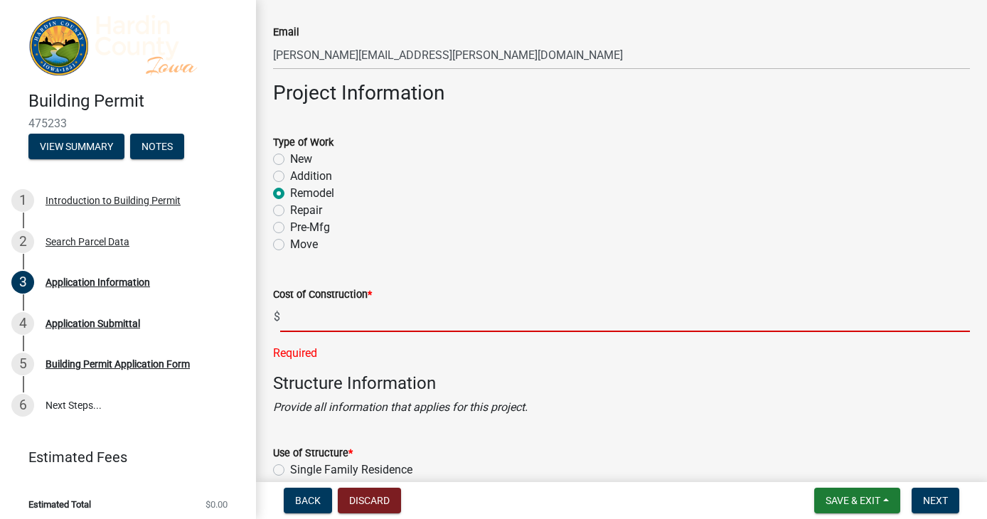
click at [413, 316] on input "text" at bounding box center [625, 317] width 690 height 29
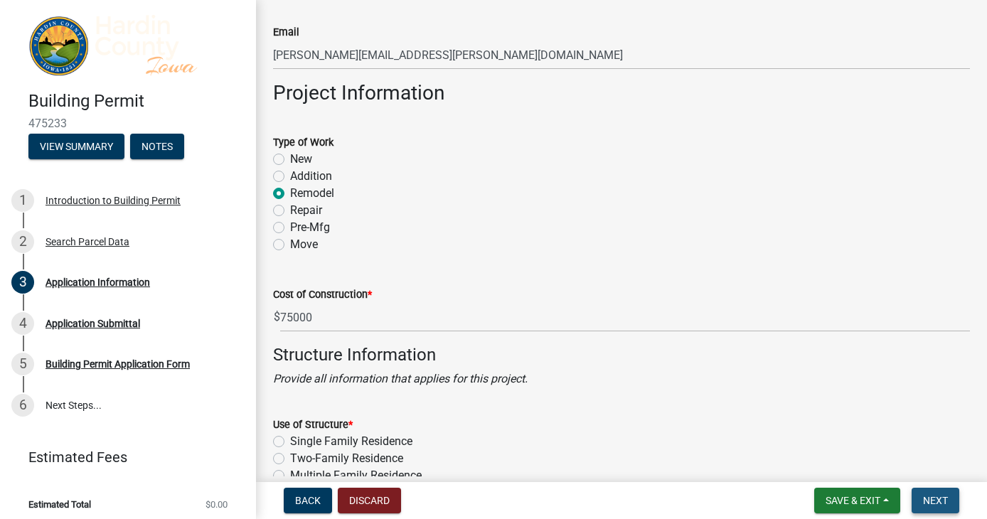
click at [933, 353] on span "Next" at bounding box center [935, 500] width 25 height 11
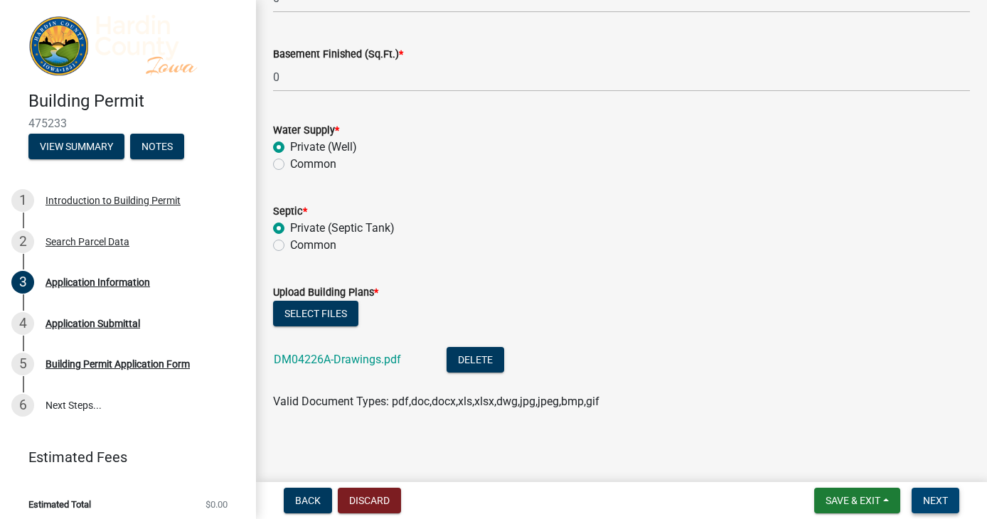
scroll to position [3753, 0]
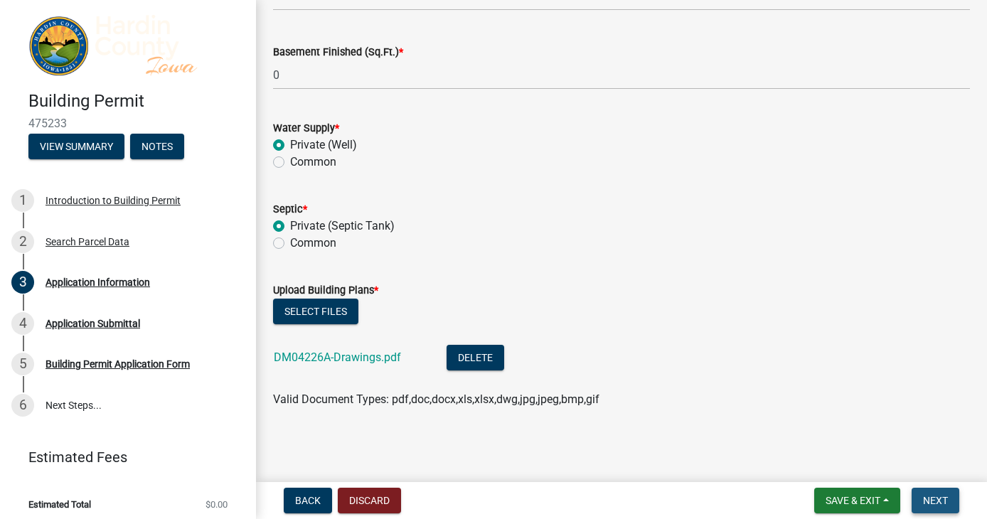
click at [949, 353] on button "Next" at bounding box center [935, 501] width 48 height 26
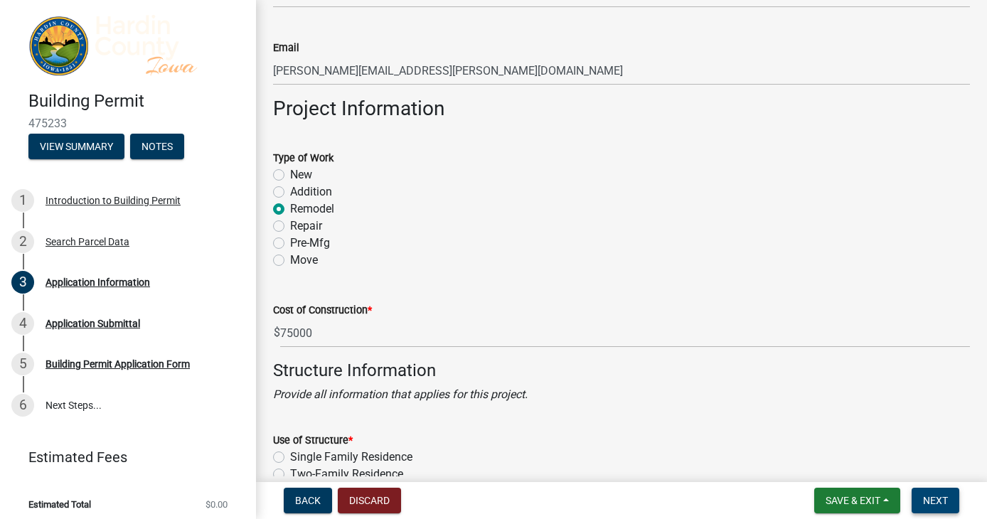
scroll to position [2346, 0]
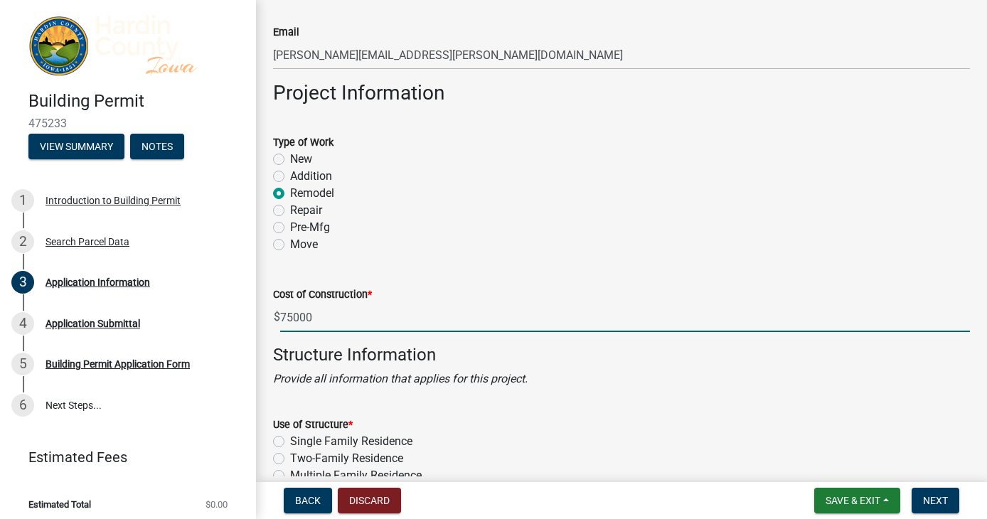
click at [290, 320] on input "75000" at bounding box center [625, 317] width 690 height 29
click at [350, 309] on input "75,000" at bounding box center [625, 317] width 690 height 29
type input "75000"
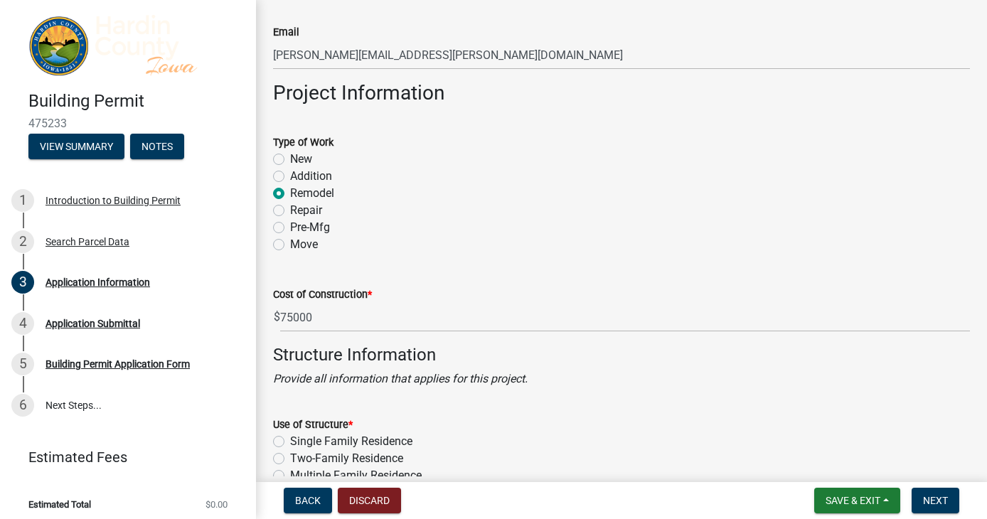
click at [528, 353] on icon "all information that applies for this project." at bounding box center [421, 379] width 214 height 14
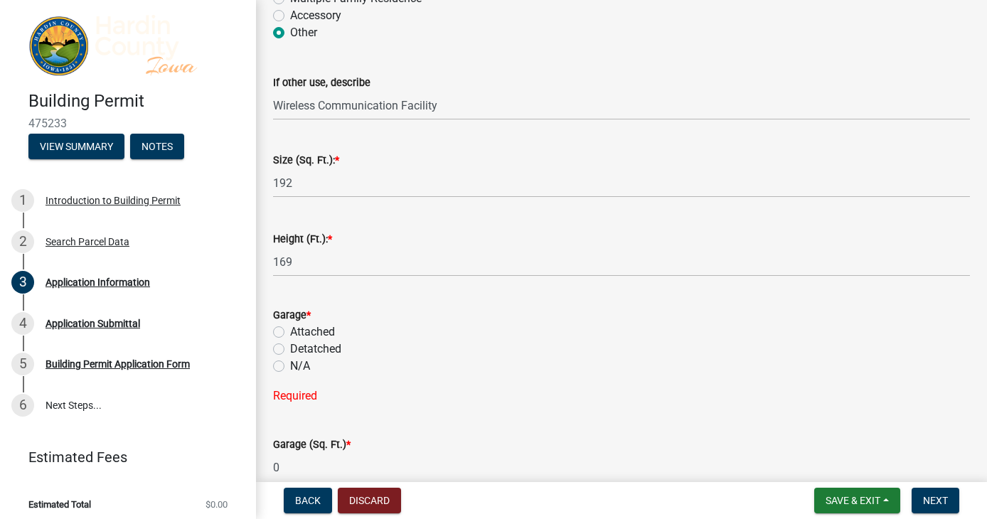
scroll to position [2909, 0]
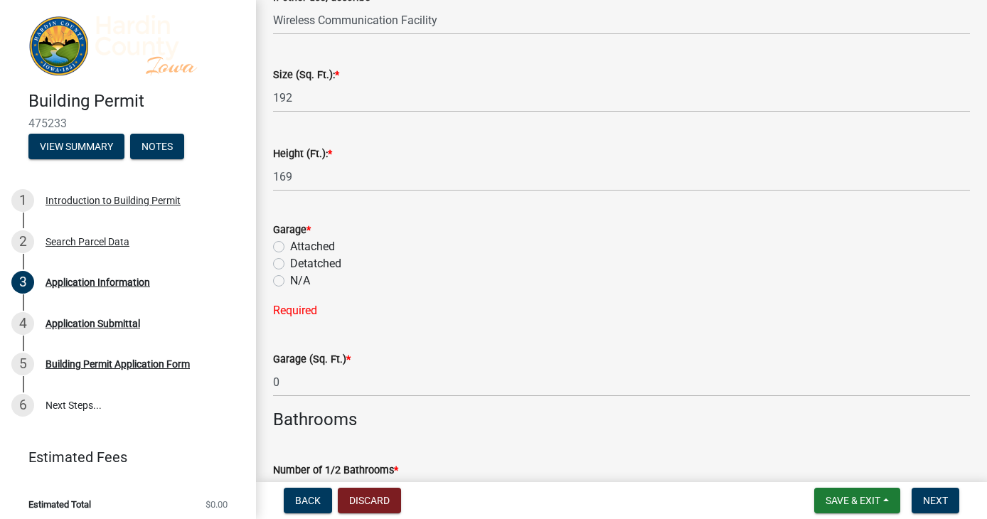
click at [290, 282] on label "N/A" at bounding box center [300, 280] width 20 height 17
click at [290, 282] on input "N/A" at bounding box center [294, 276] width 9 height 9
radio input "true"
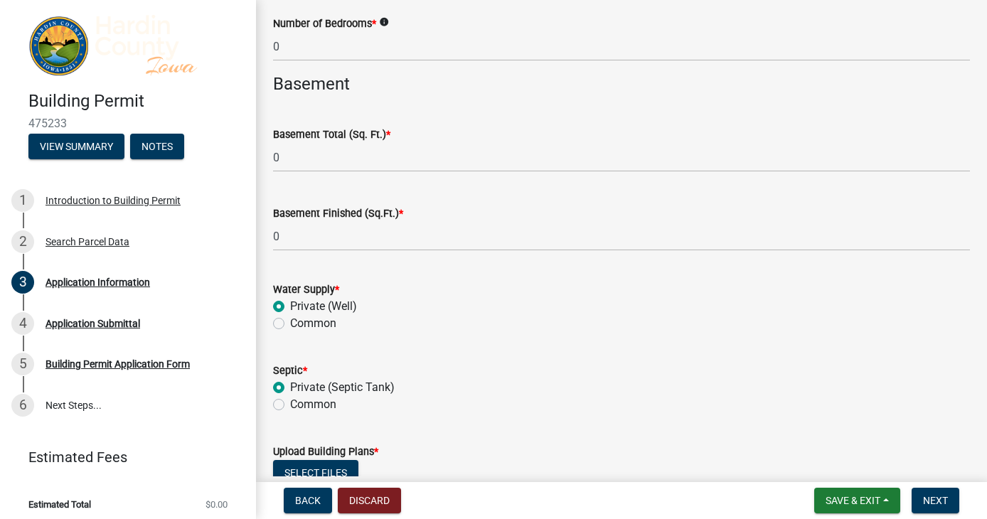
scroll to position [3725, 0]
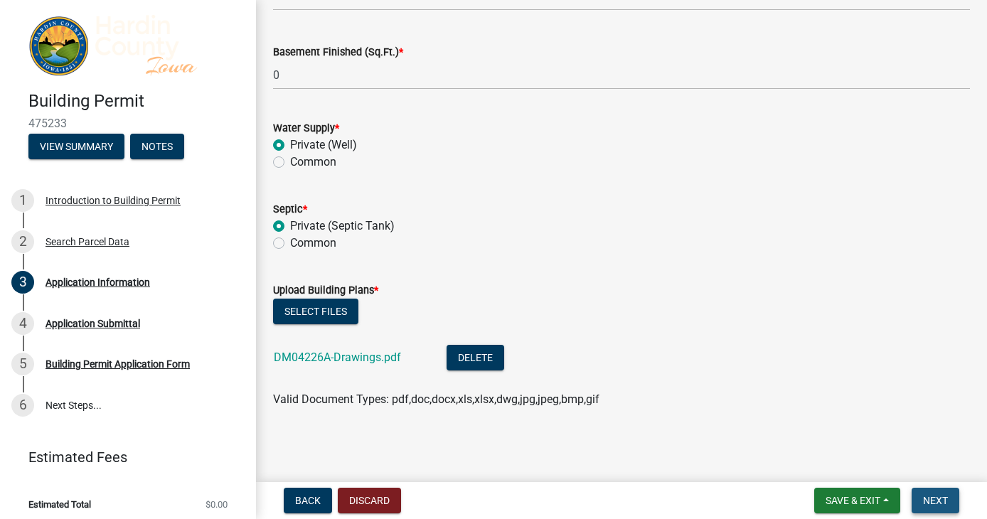
click at [936, 353] on span "Next" at bounding box center [935, 500] width 25 height 11
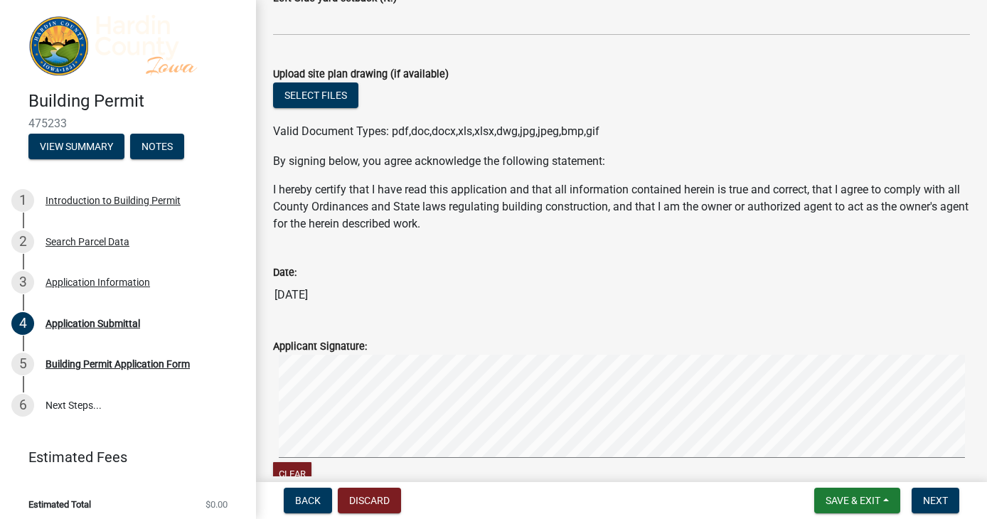
scroll to position [1035, 0]
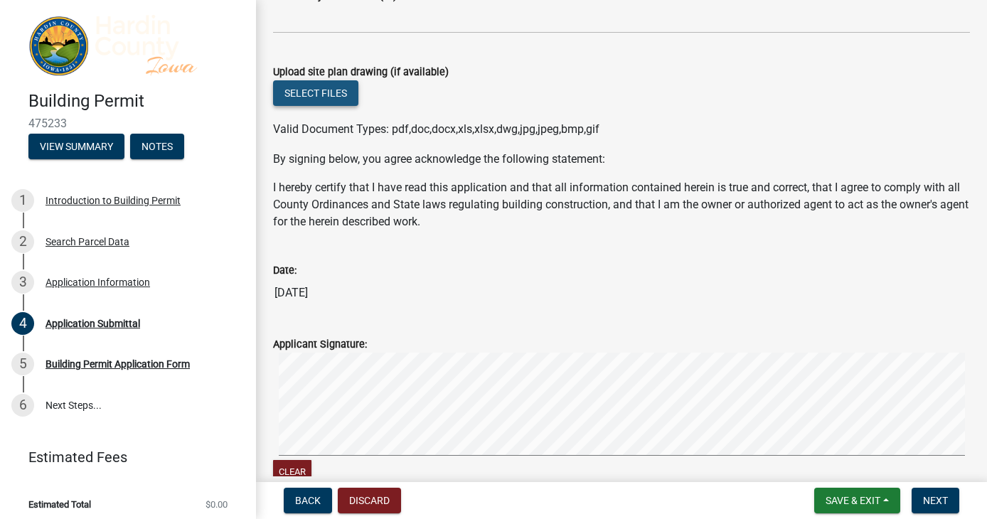
click at [313, 99] on button "Select files" at bounding box center [315, 93] width 85 height 26
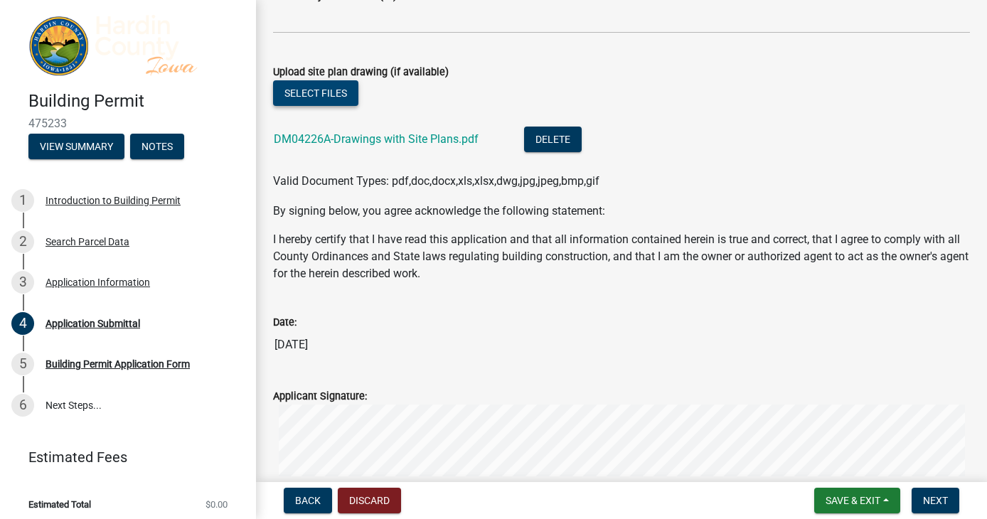
scroll to position [1298, 0]
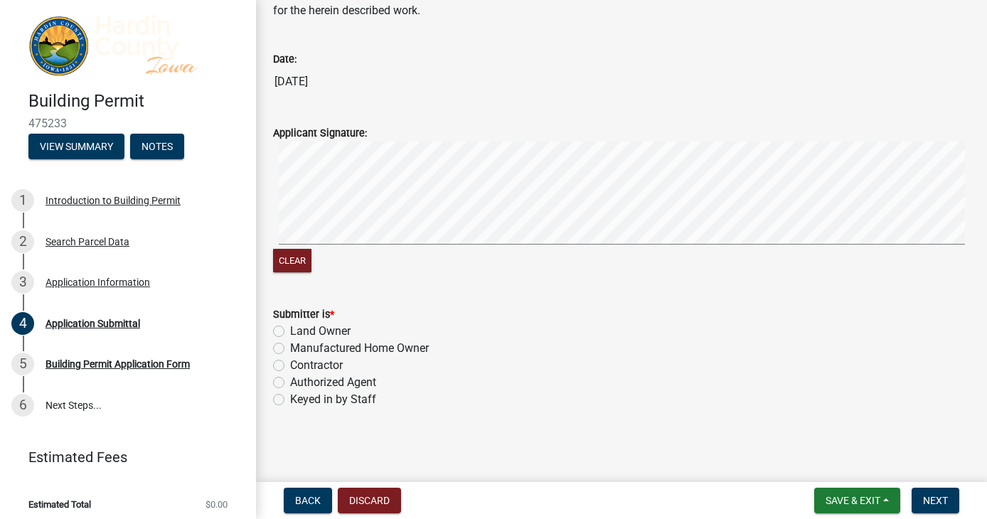
click at [290, 353] on label "Authorized Agent" at bounding box center [333, 382] width 86 height 17
click at [290, 353] on input "Authorized Agent" at bounding box center [294, 378] width 9 height 9
radio input "true"
click at [936, 353] on span "Next" at bounding box center [935, 500] width 25 height 11
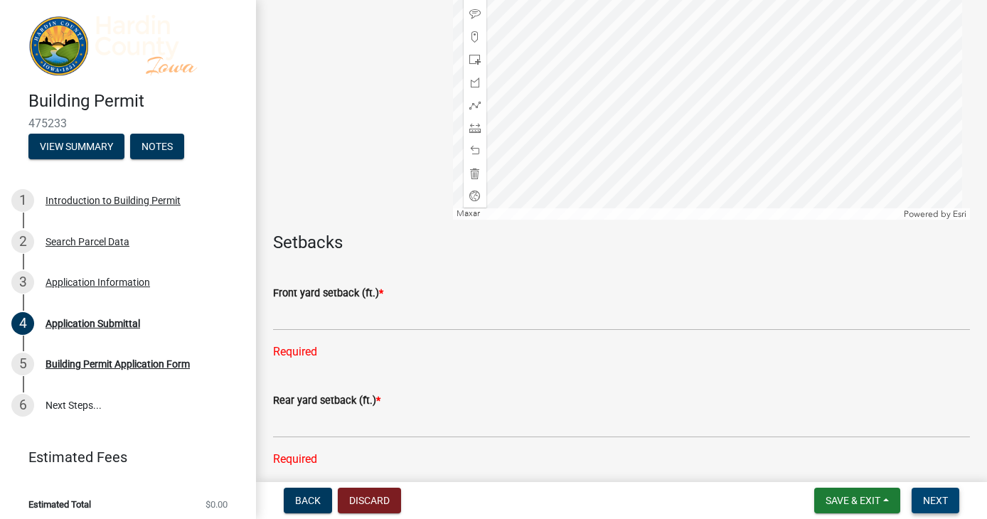
scroll to position [532, 0]
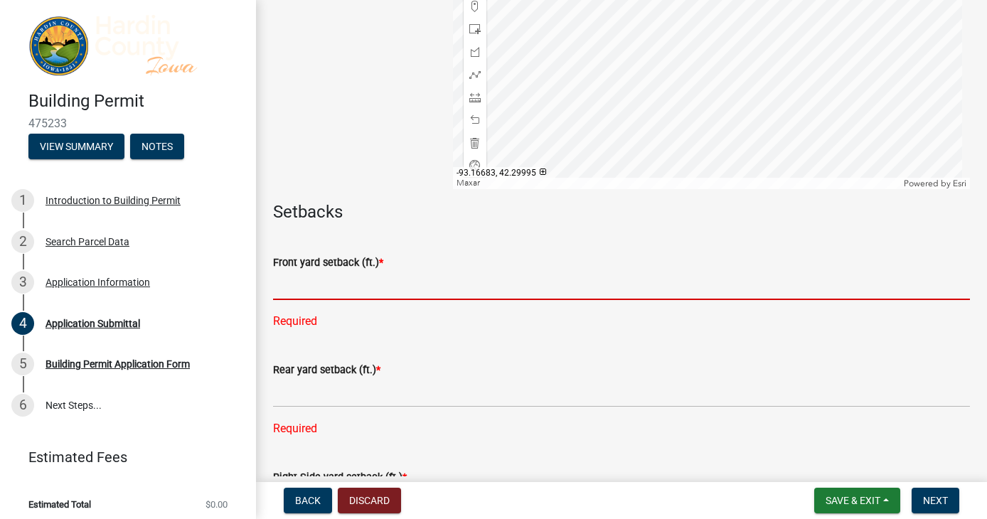
click at [483, 294] on input "text" at bounding box center [621, 285] width 697 height 29
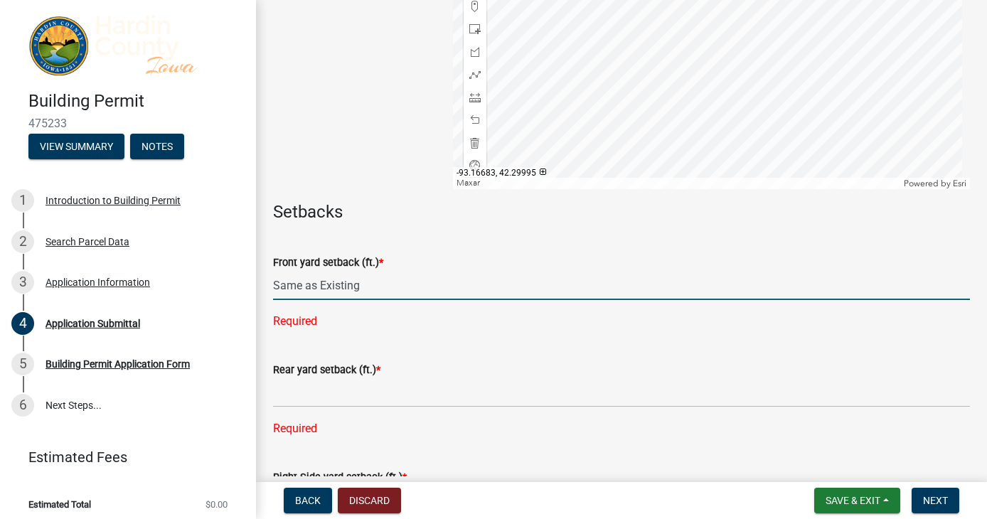
drag, startPoint x: 366, startPoint y: 284, endPoint x: 267, endPoint y: 284, distance: 98.8
click at [267, 284] on div "Front yard setback (ft.) * Same as Existing Required" at bounding box center [621, 282] width 718 height 96
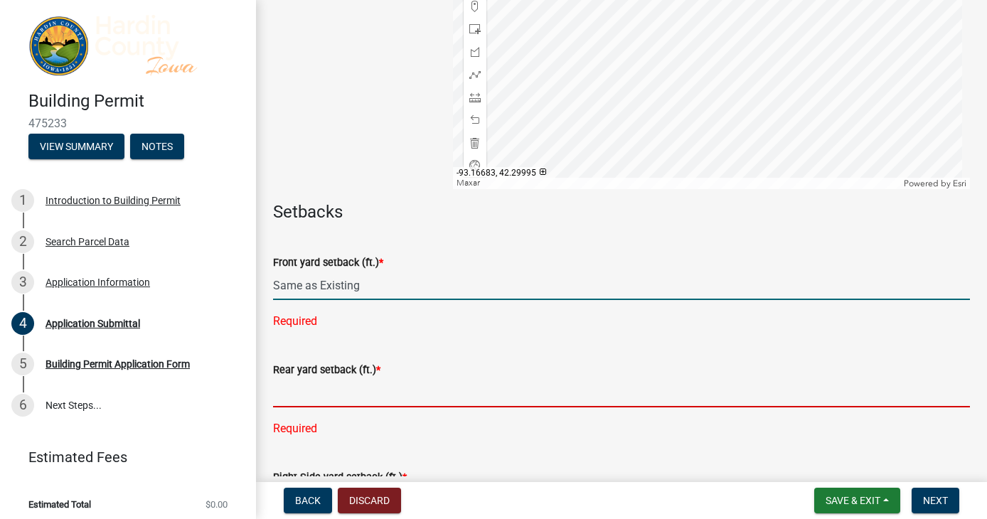
type input "0"
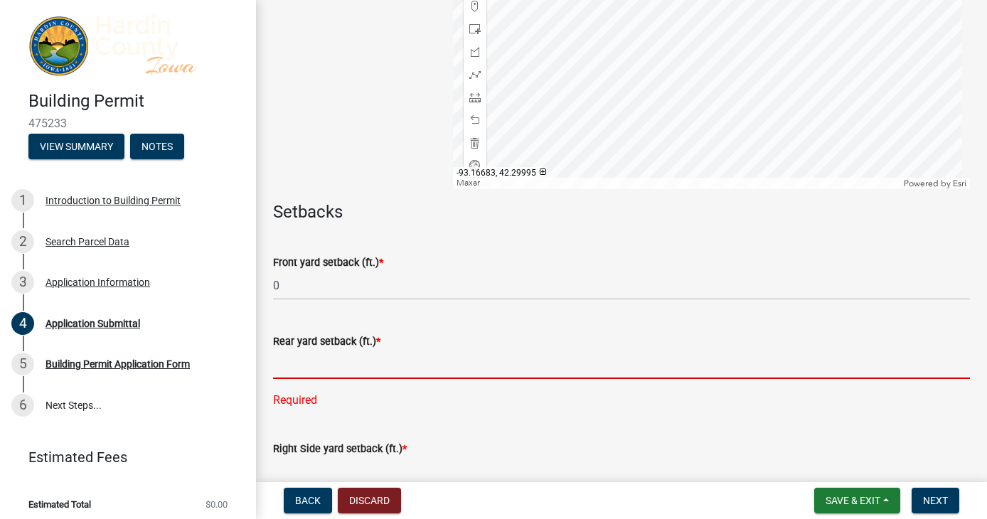
click at [373, 353] on div "Rear yard setback (ft.) * Required" at bounding box center [621, 361] width 697 height 96
paste input "Same as Existing"
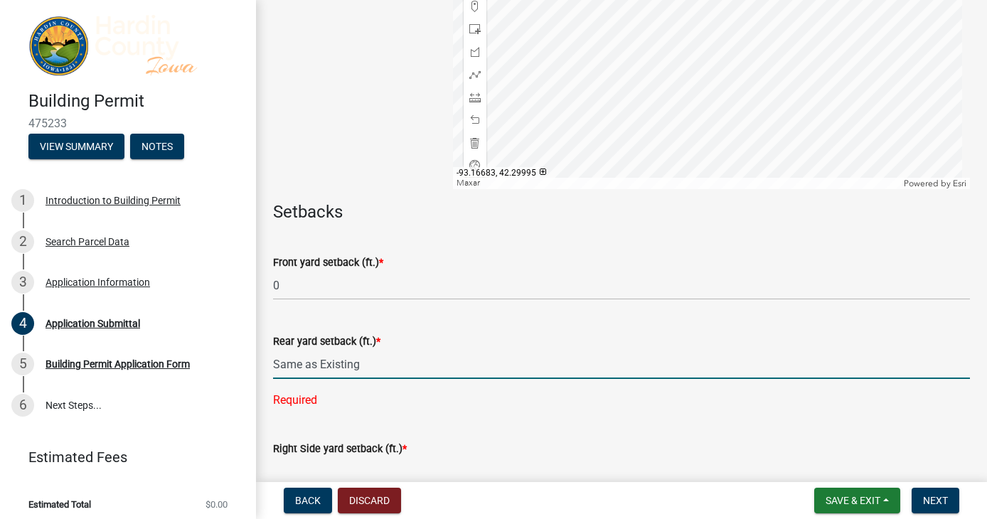
scroll to position [793, 0]
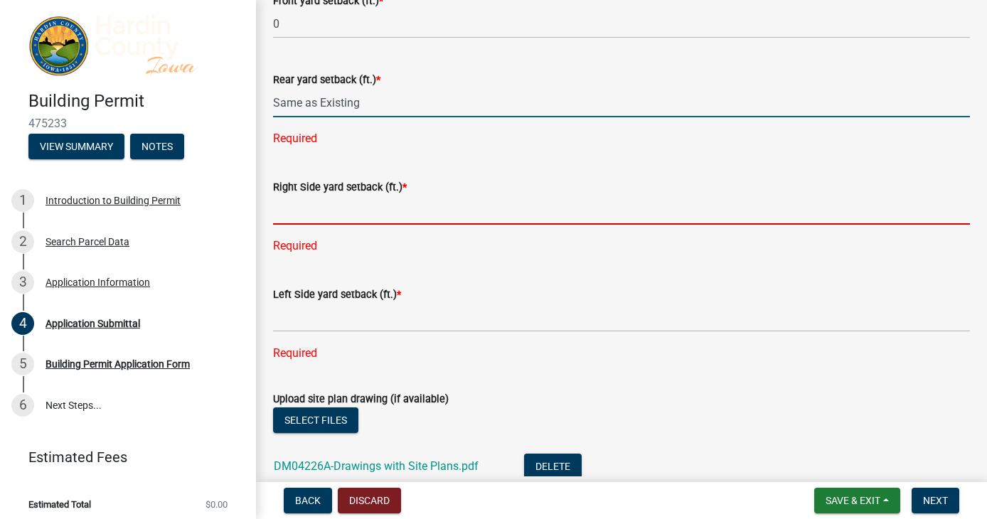
type input "0"
click at [303, 211] on div "Right Side yard setback (ft.) * Required" at bounding box center [621, 207] width 697 height 96
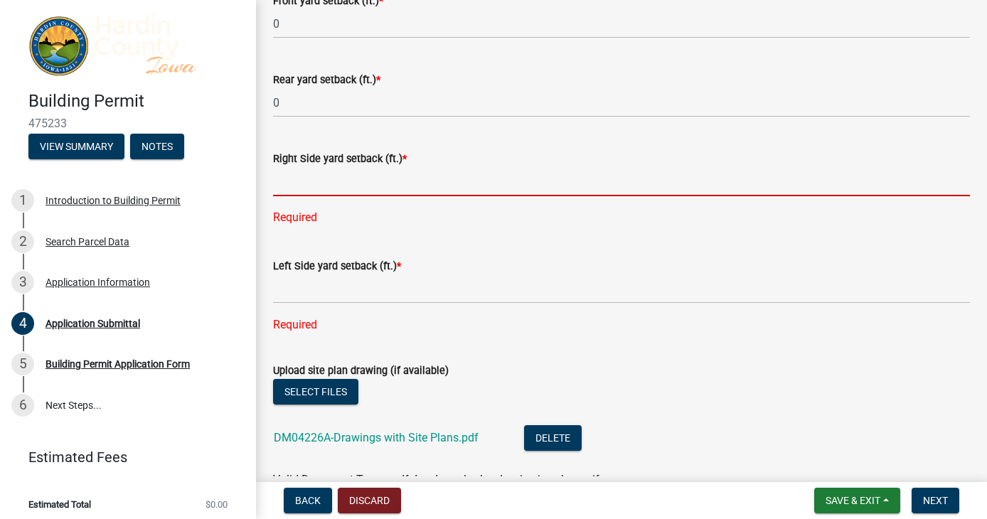
paste input "Same as Existing"
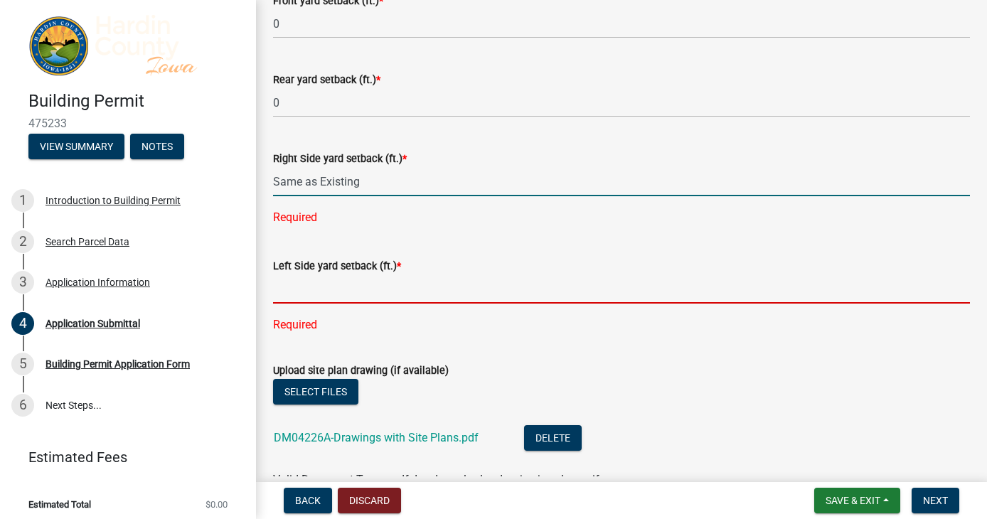
type input "0"
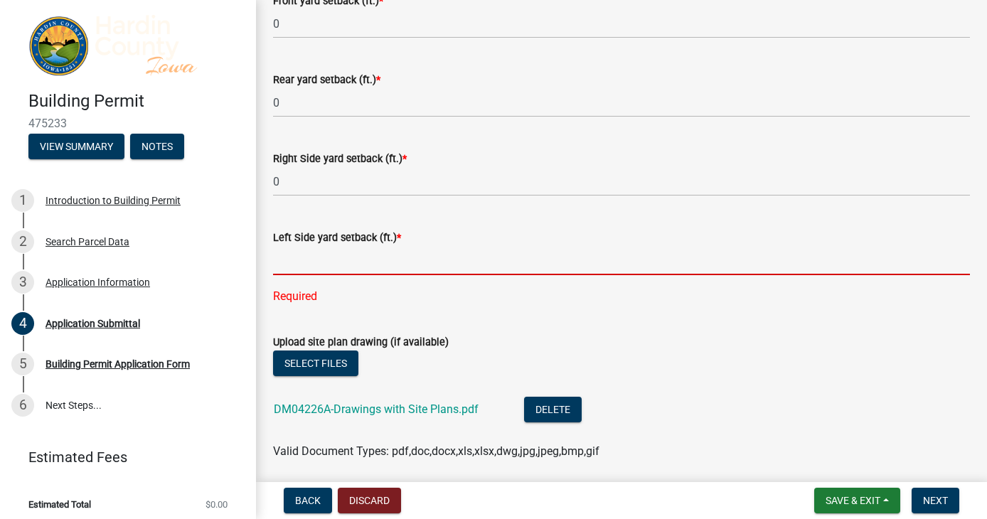
click at [313, 292] on div "Left Side yard setback (ft.) * Required" at bounding box center [621, 257] width 697 height 96
paste input "Same as Existing"
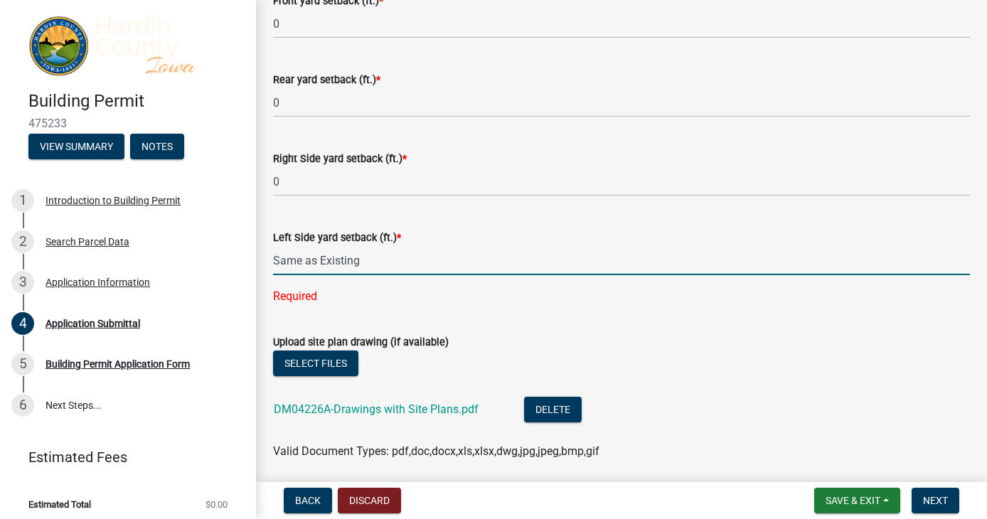
type input "0"
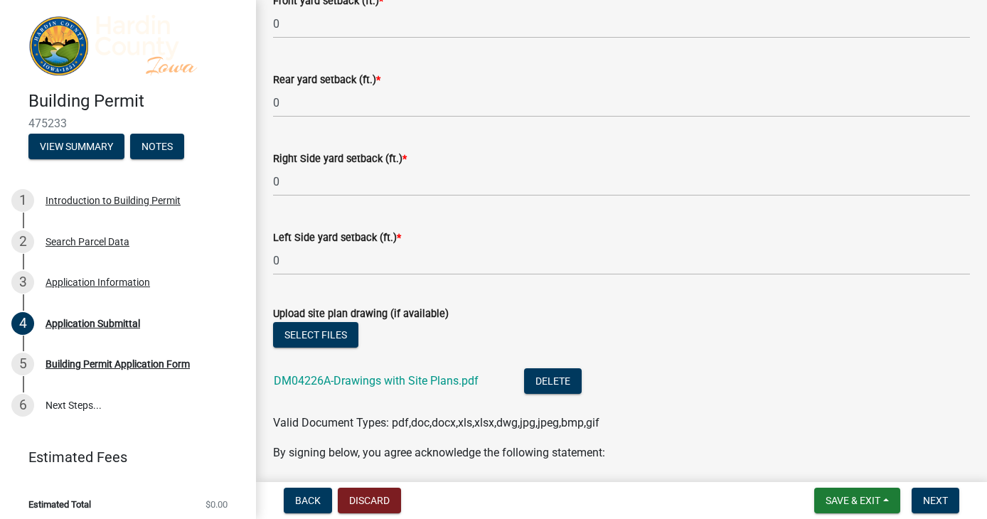
click at [668, 315] on form "Upload site plan drawing (if available) Select files DM04226A-Drawings with Sit…" at bounding box center [621, 360] width 697 height 144
click at [941, 353] on span "Next" at bounding box center [935, 500] width 25 height 11
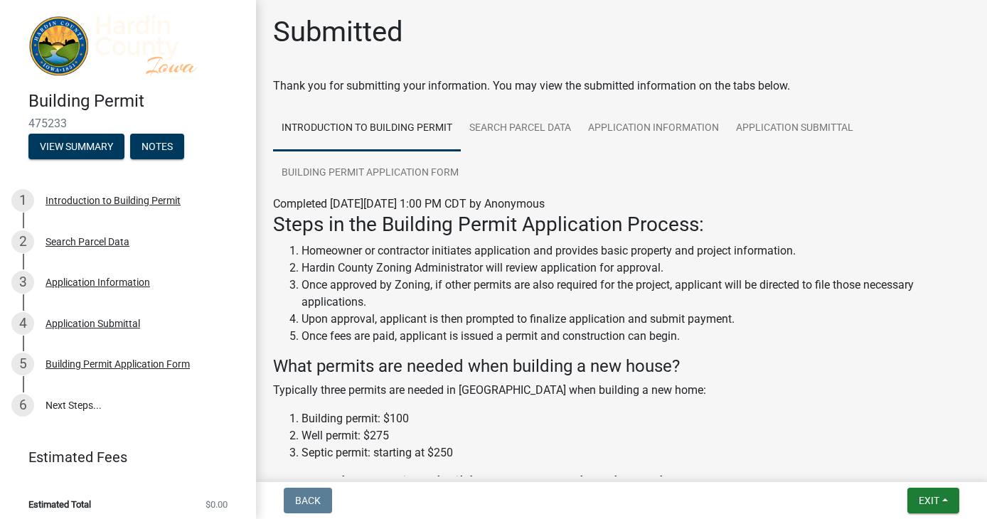
scroll to position [0, 0]
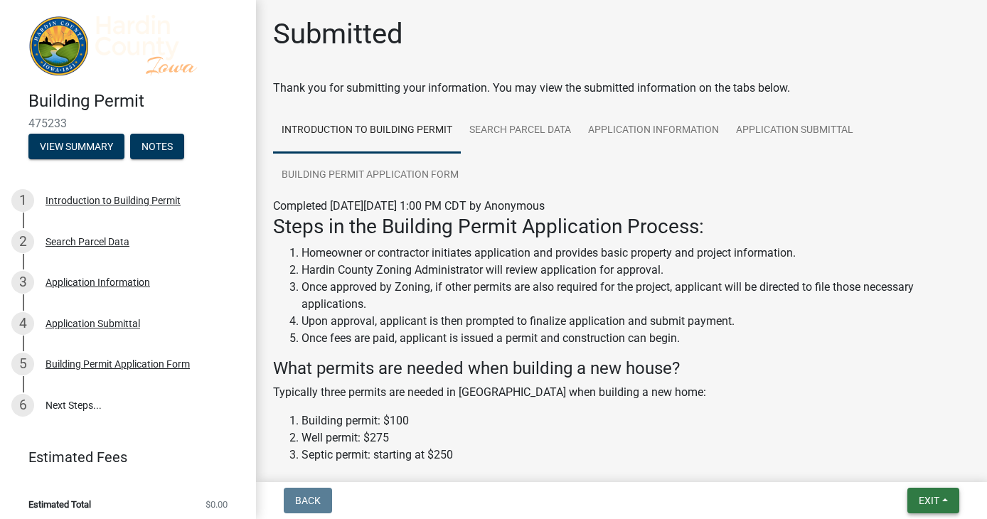
click at [923, 353] on span "Exit" at bounding box center [929, 500] width 21 height 11
click at [870, 353] on button "Save" at bounding box center [903, 429] width 114 height 34
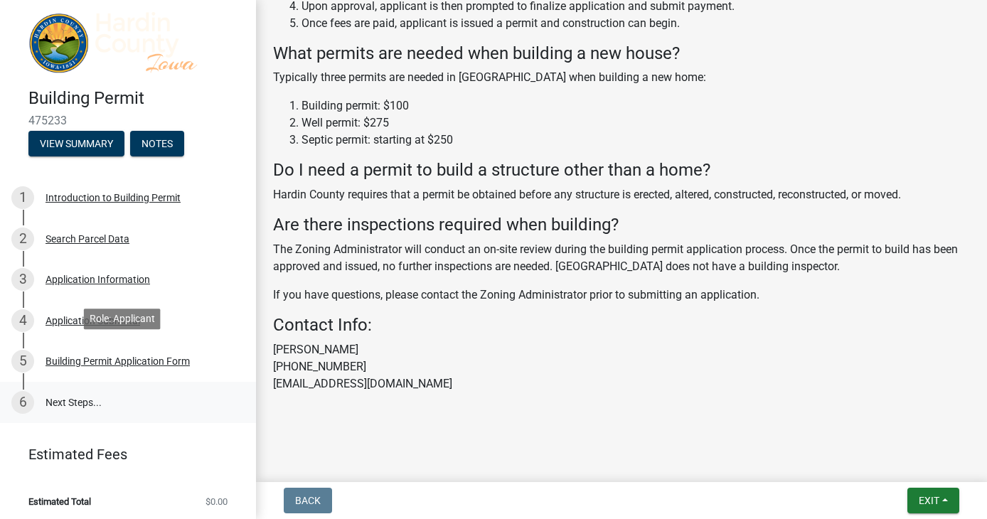
scroll to position [4, 0]
click at [68, 353] on link "6 Next Steps..." at bounding box center [128, 401] width 256 height 41
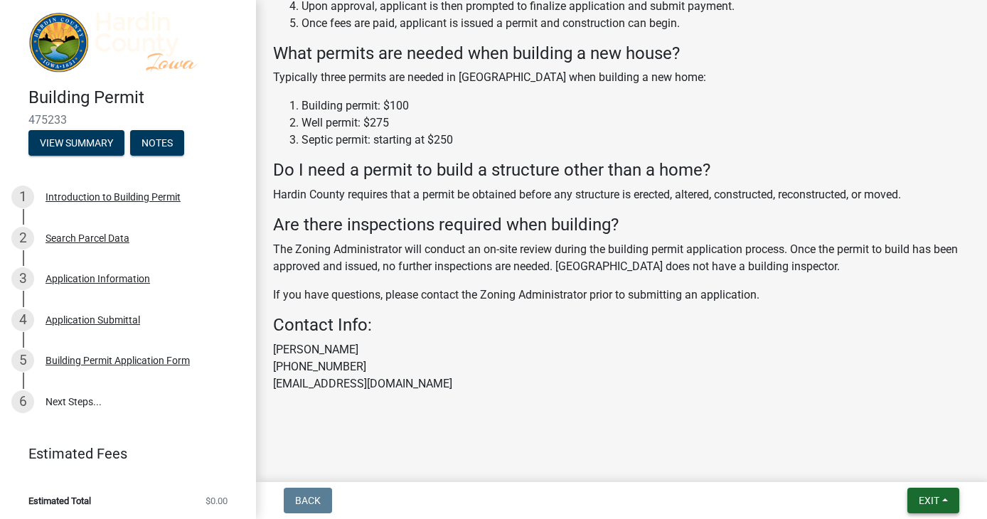
click at [929, 353] on span "Exit" at bounding box center [929, 500] width 21 height 11
click at [878, 353] on button "Save & Exit" at bounding box center [903, 463] width 114 height 34
